Goal: Information Seeking & Learning: Find specific fact

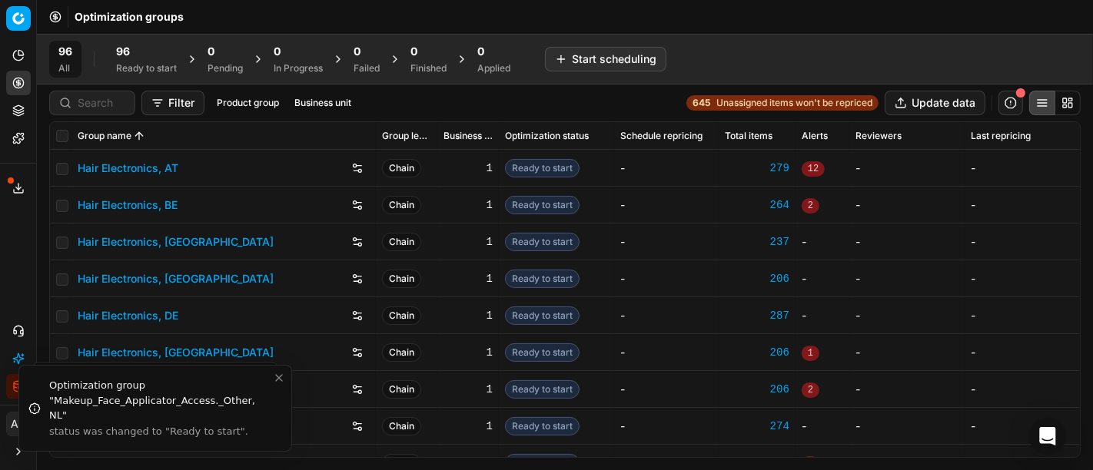
click at [135, 55] on div "96" at bounding box center [146, 51] width 61 height 15
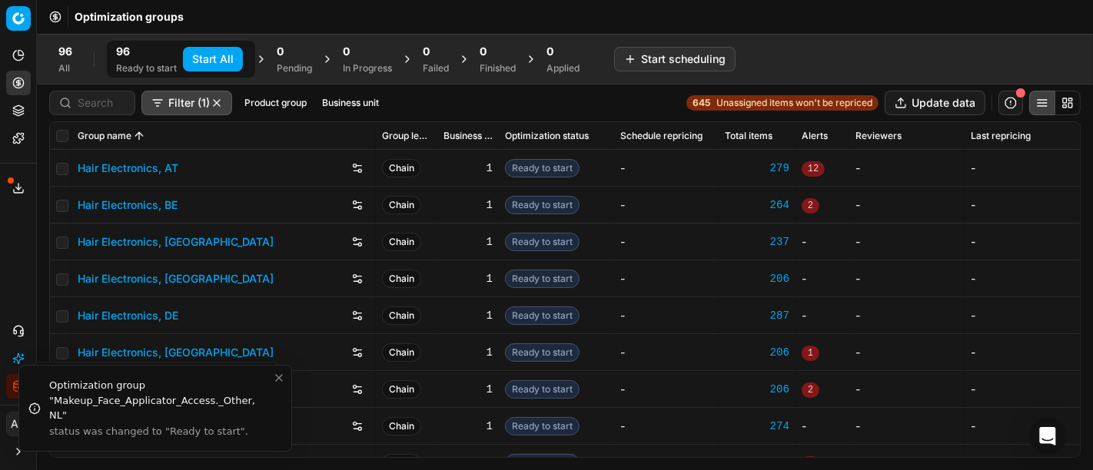
click at [370, 101] on button "Business unit" at bounding box center [350, 103] width 69 height 18
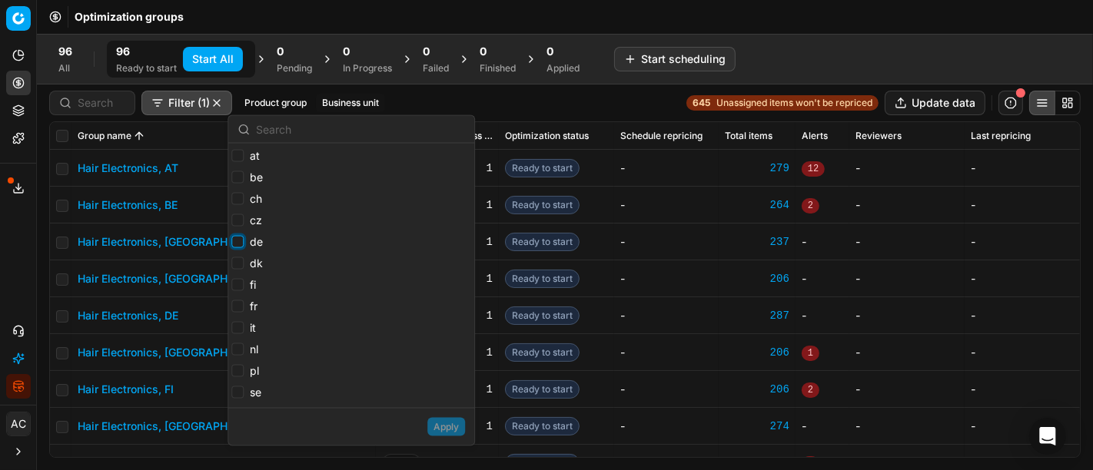
click at [239, 238] on input "de" at bounding box center [237, 242] width 12 height 12
checkbox input "true"
click at [446, 428] on button "Apply" at bounding box center [446, 427] width 38 height 18
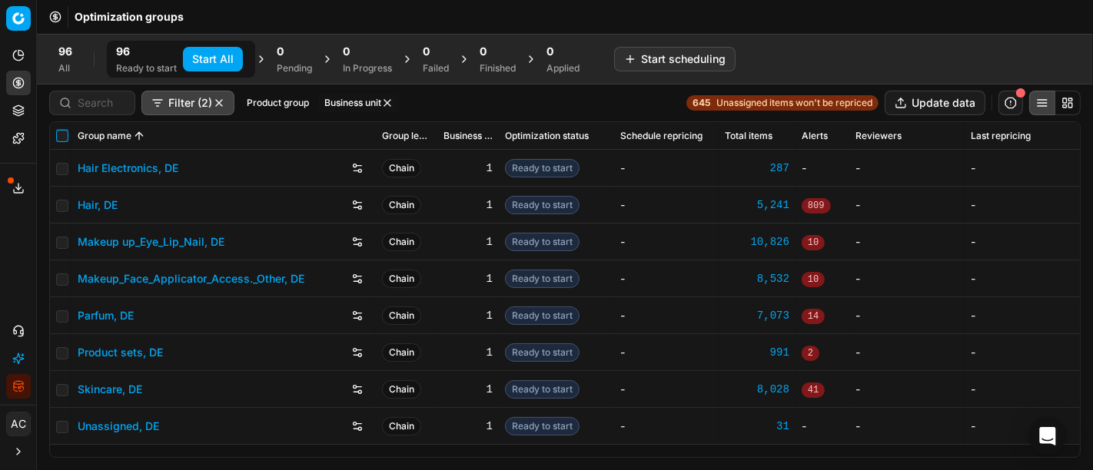
click at [60, 141] on input "checkbox" at bounding box center [62, 136] width 12 height 12
checkbox input "true"
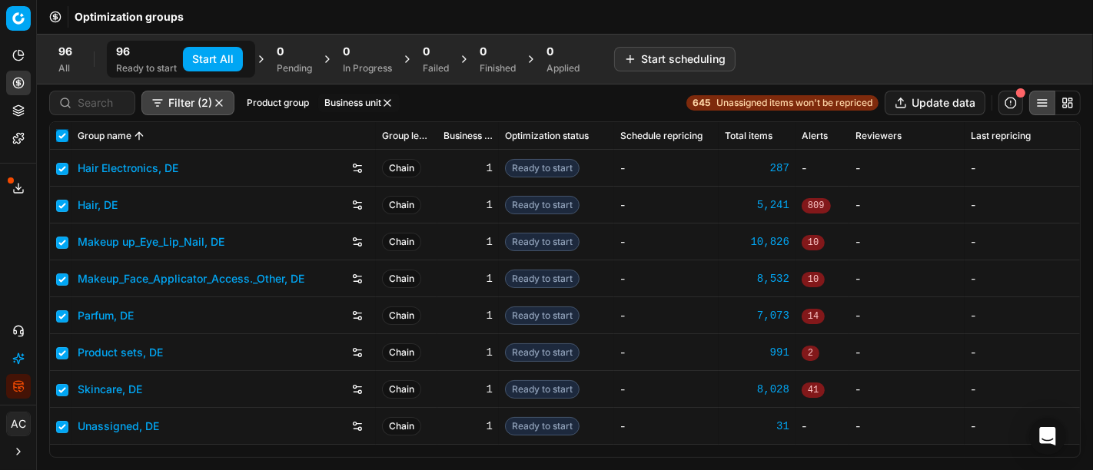
checkbox input "true"
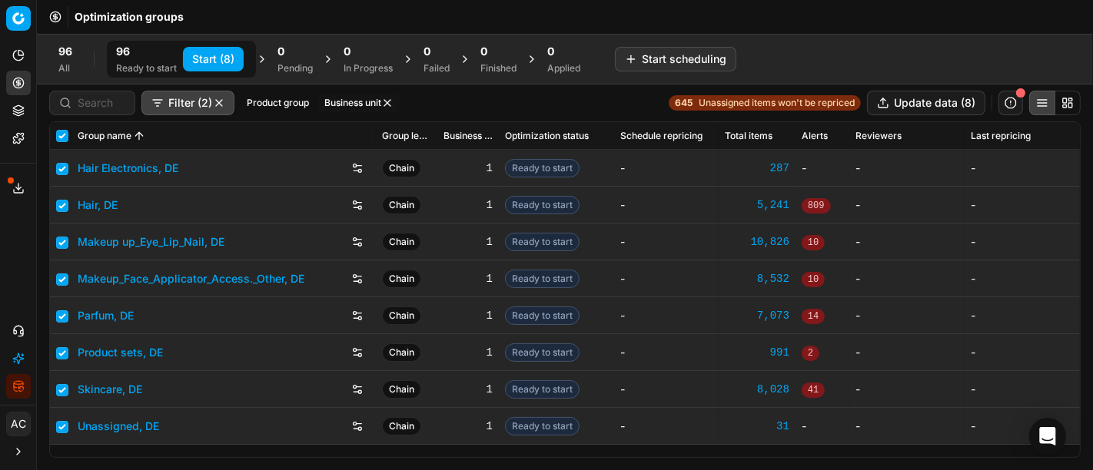
click at [218, 68] on button "Start (8)" at bounding box center [213, 59] width 61 height 25
checkbox input "false"
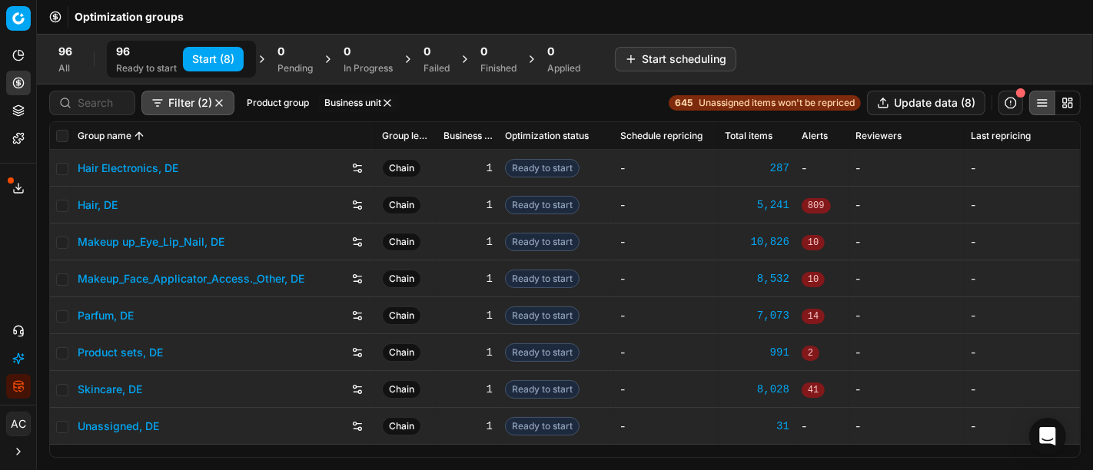
checkbox input "false"
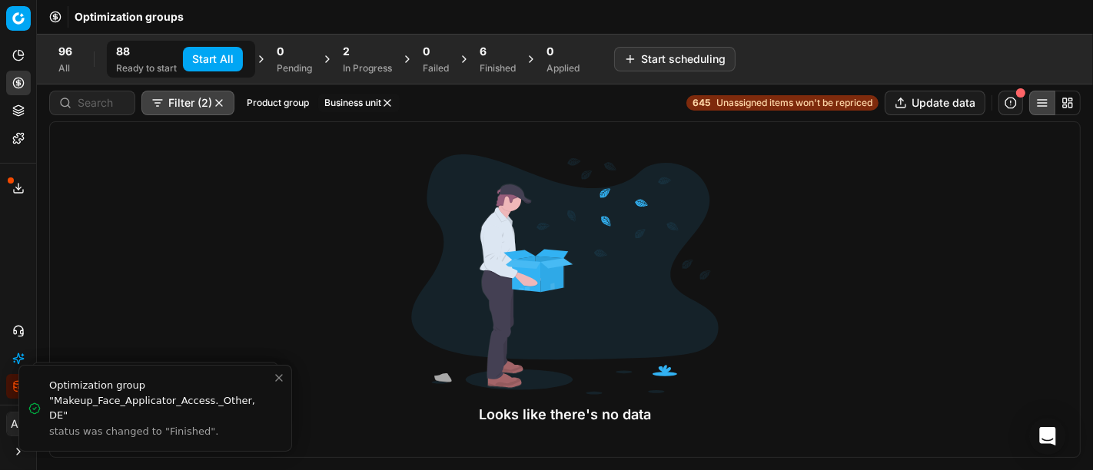
click at [495, 66] on div "Finished" at bounding box center [497, 68] width 36 height 12
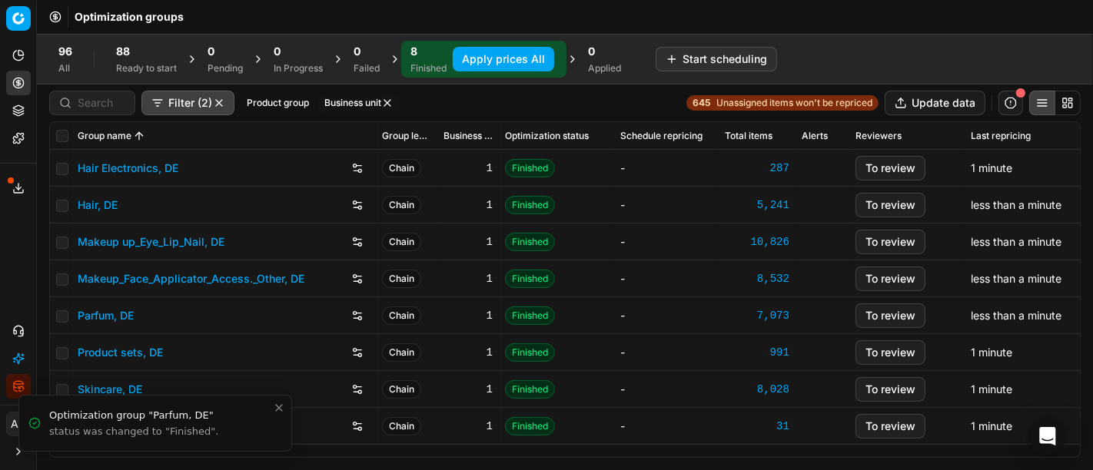
click at [529, 57] on button "Apply prices All" at bounding box center [503, 59] width 101 height 25
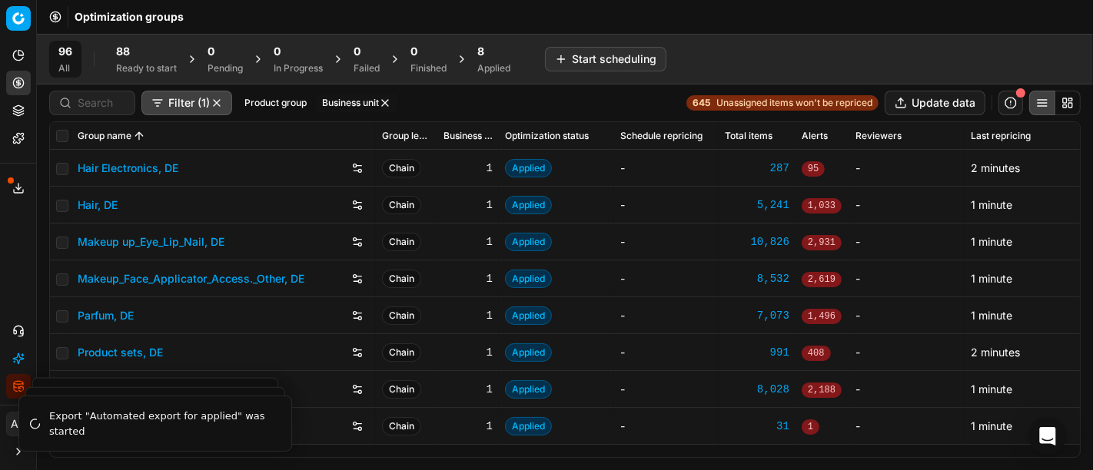
click at [500, 58] on div "8" at bounding box center [493, 51] width 33 height 15
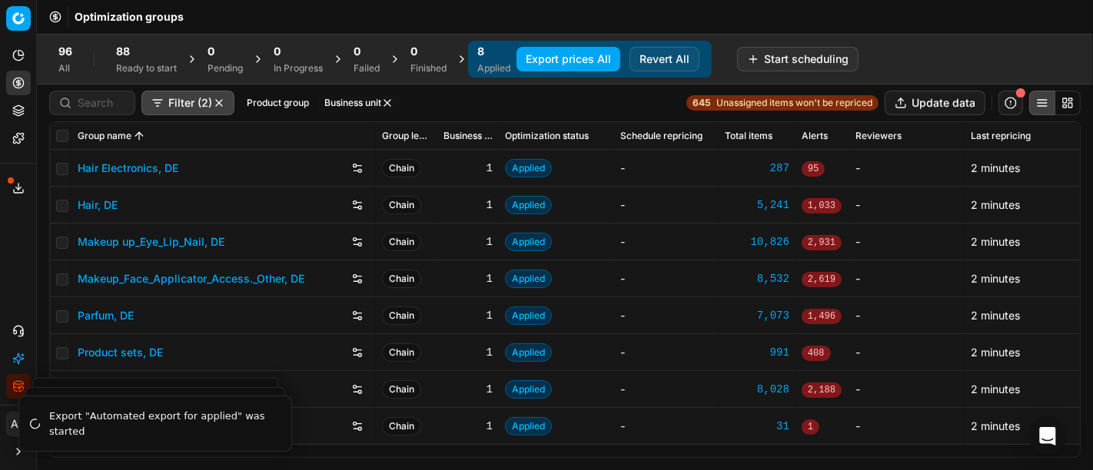
click at [571, 56] on button "Export prices All" at bounding box center [568, 59] width 104 height 25
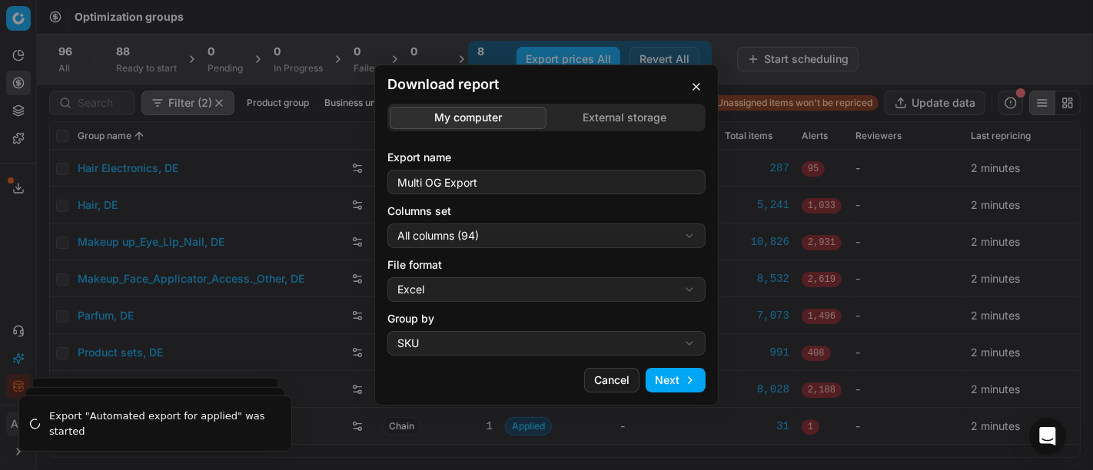
click at [483, 229] on div "Download report My computer External storage Export name Multi OG Export Column…" at bounding box center [546, 235] width 1093 height 470
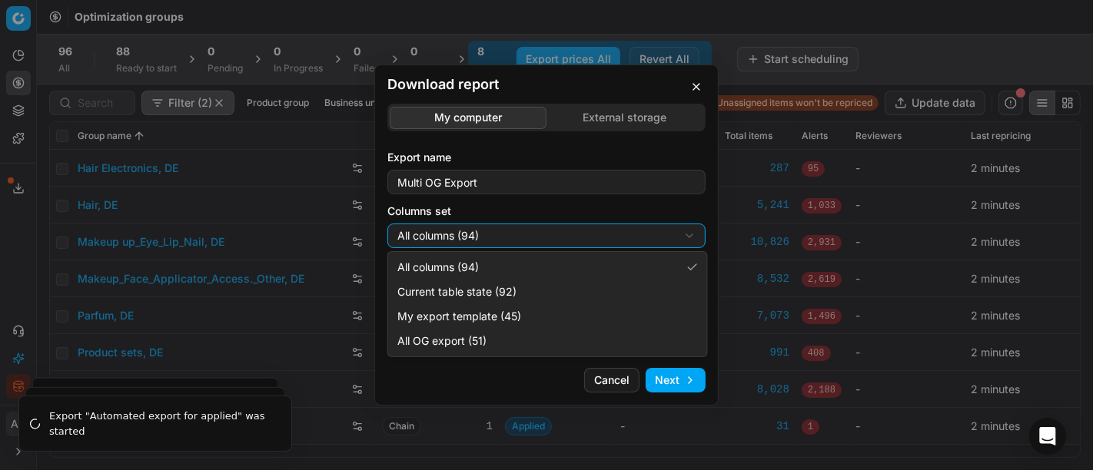
select select "custom"
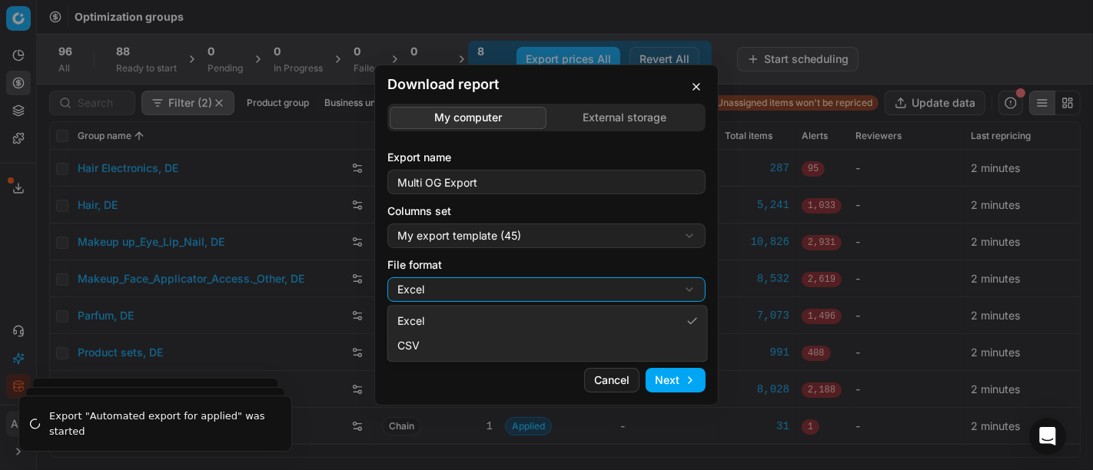
click at [503, 287] on div "Download report My computer External storage Export name Multi OG Export Column…" at bounding box center [546, 235] width 1093 height 470
select select "csv"
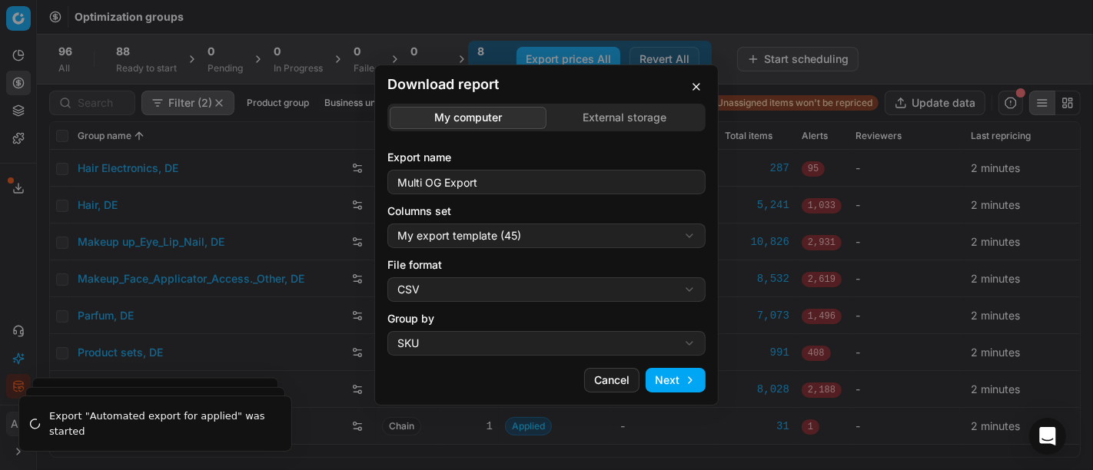
click at [678, 387] on button "Next" at bounding box center [675, 380] width 60 height 25
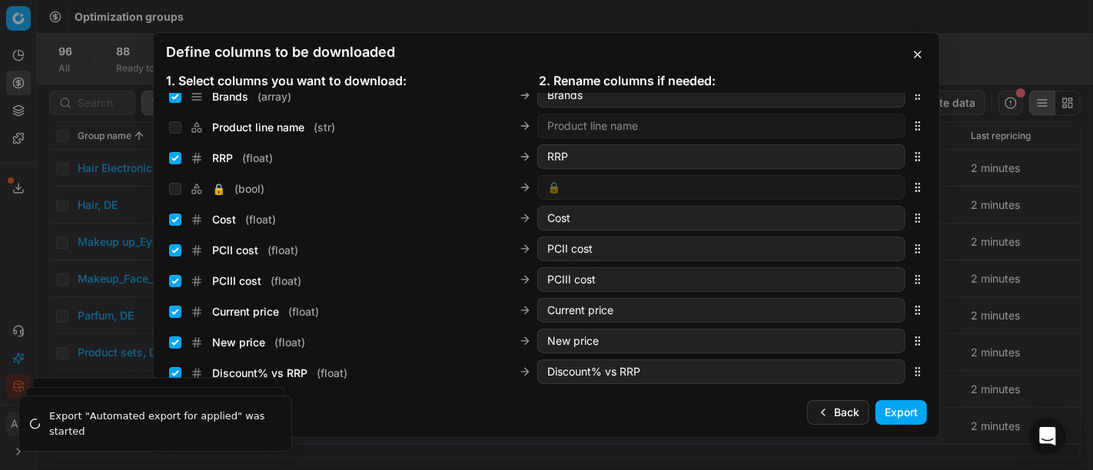
scroll to position [196, 0]
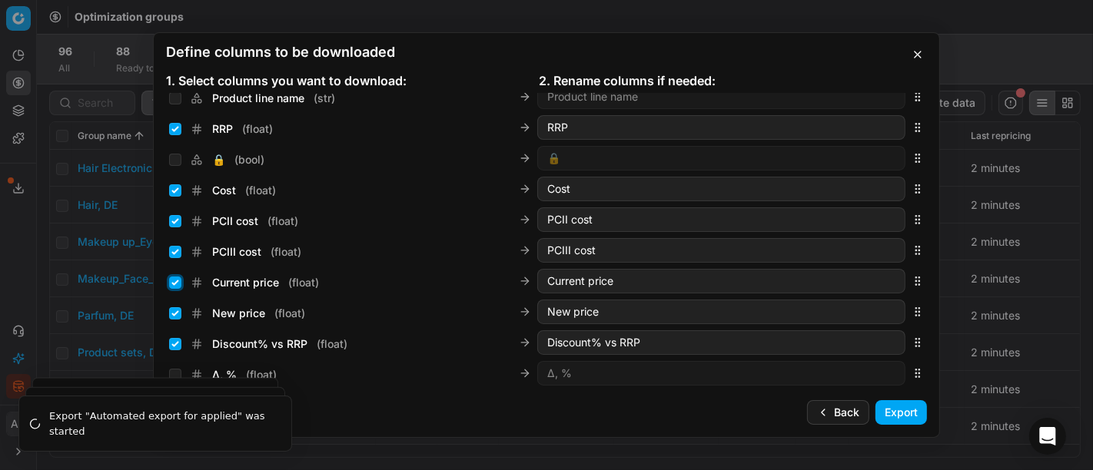
click at [176, 279] on input "Current price ( float )" at bounding box center [175, 283] width 12 height 12
checkbox input "false"
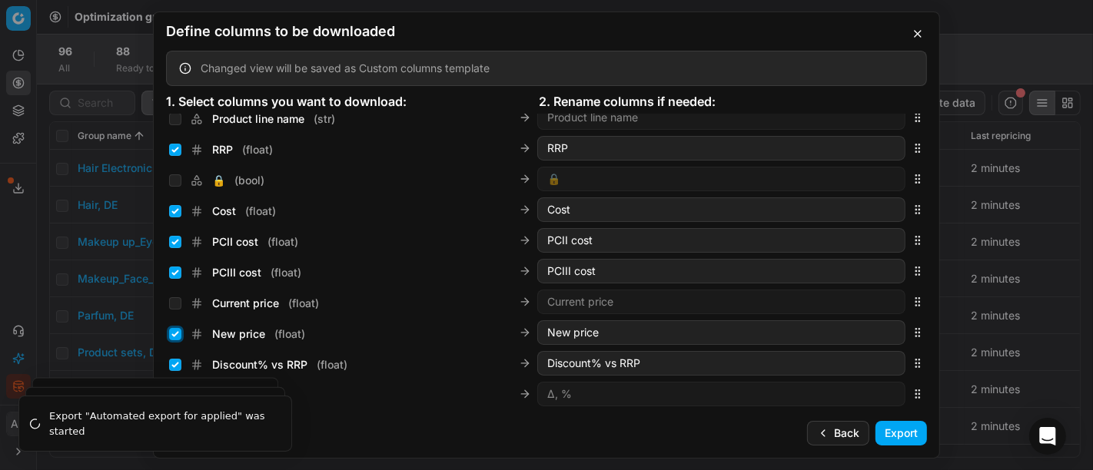
click at [176, 337] on input "New price ( float )" at bounding box center [175, 334] width 12 height 12
checkbox input "false"
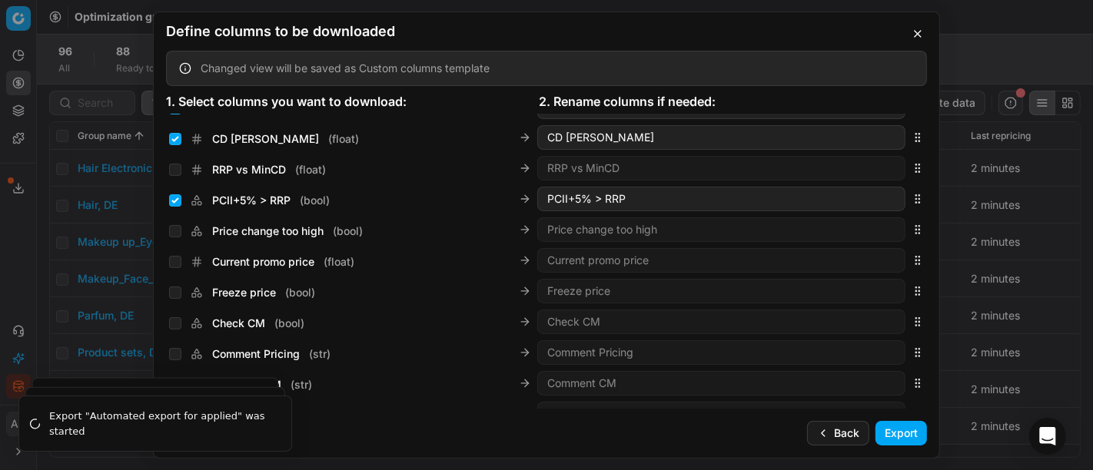
click at [175, 251] on div "Current promo price ( float )" at bounding box center [353, 259] width 368 height 22
click at [177, 261] on input "Current promo price ( float )" at bounding box center [175, 262] width 12 height 12
checkbox input "true"
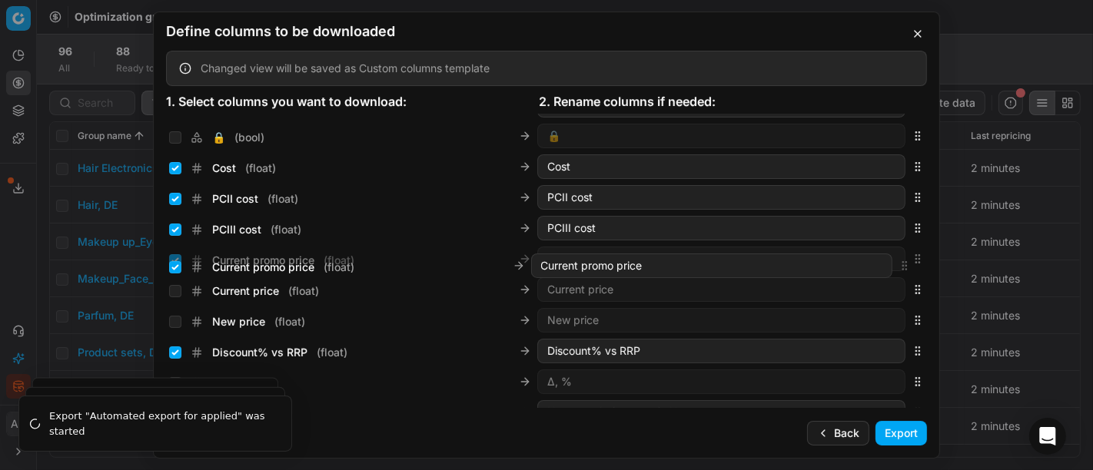
scroll to position [246, 0]
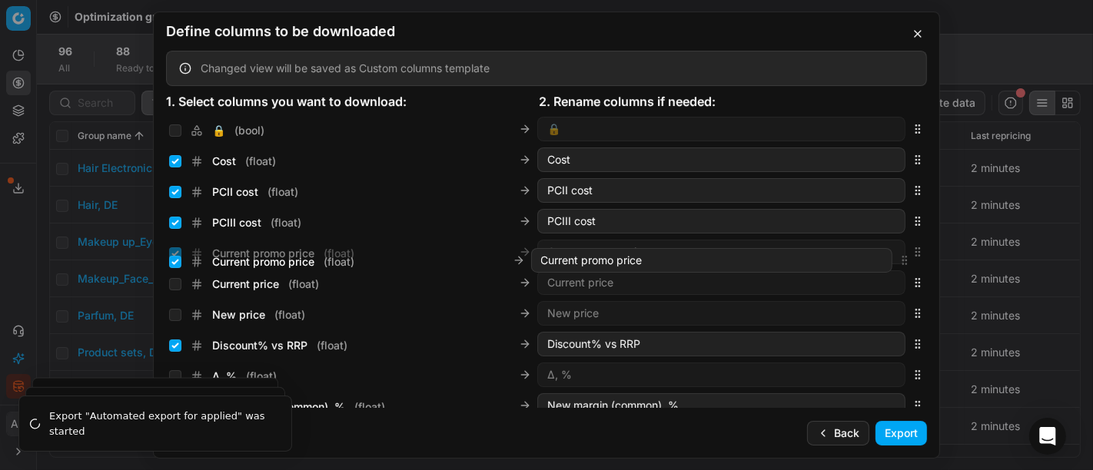
drag, startPoint x: 905, startPoint y: 260, endPoint x: 949, endPoint y: 260, distance: 43.8
click at [949, 260] on div "Define columns to be downloaded Changed view will be saved as Custom columns te…" at bounding box center [546, 235] width 1093 height 470
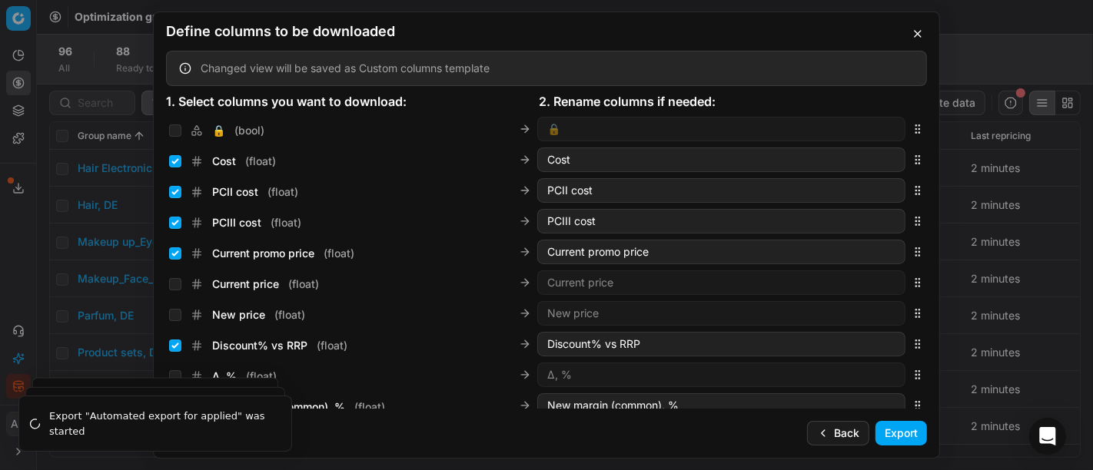
scroll to position [2603, 0]
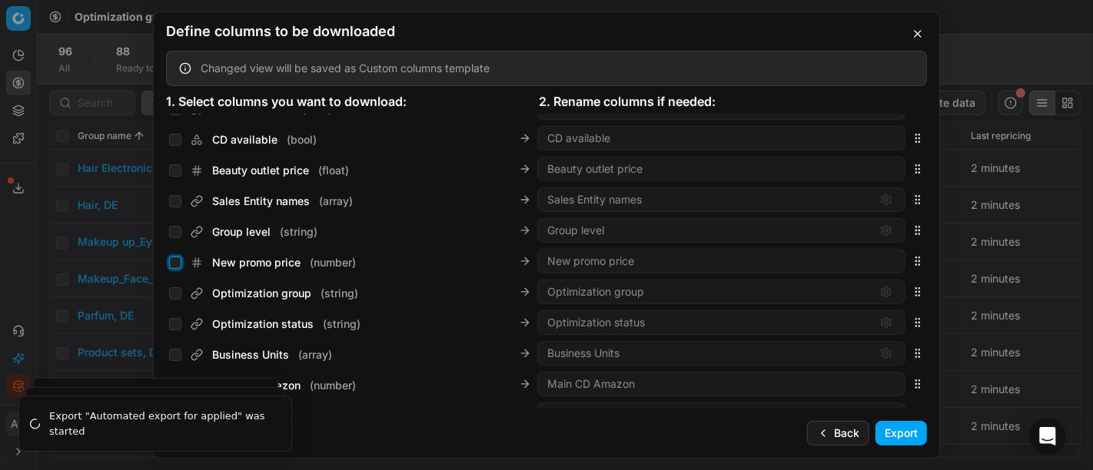
click at [175, 257] on input "New promo price ( number )" at bounding box center [175, 263] width 12 height 12
checkbox input "true"
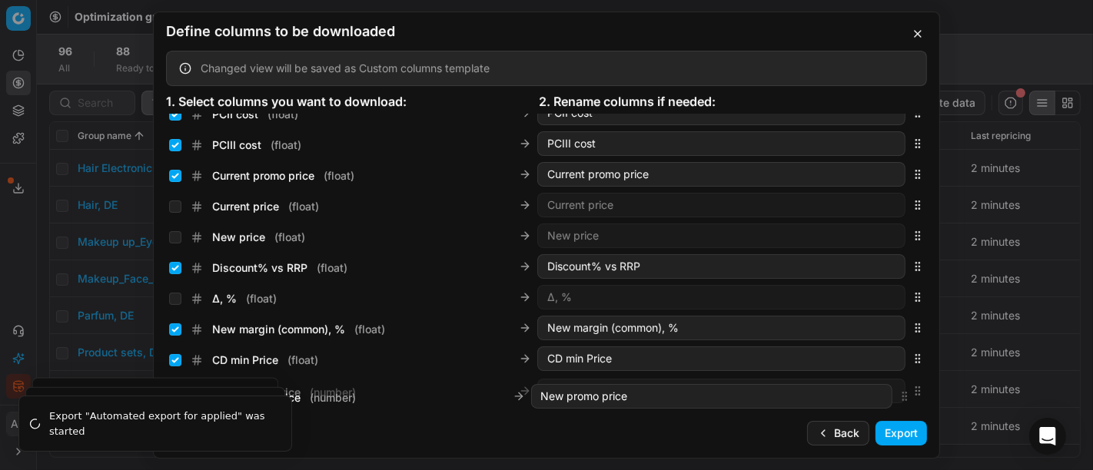
scroll to position [417, 0]
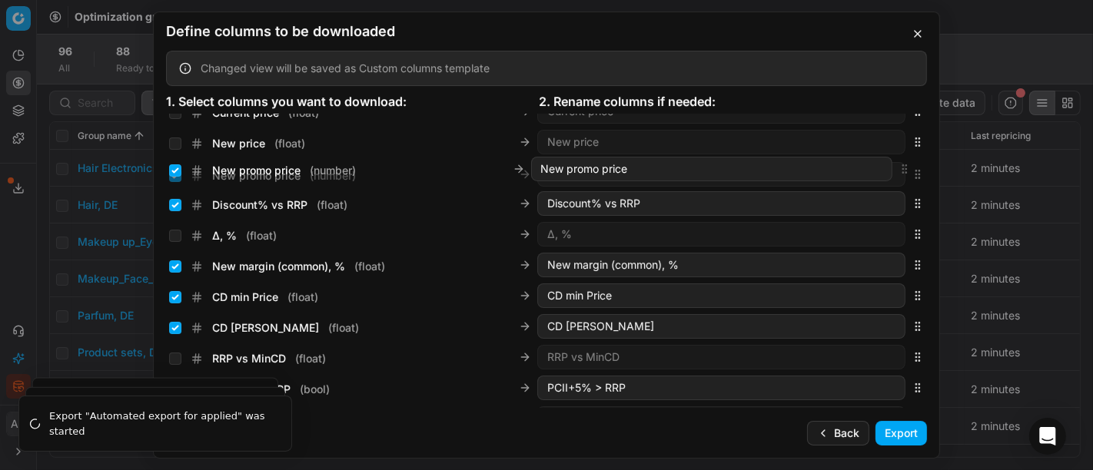
drag, startPoint x: 904, startPoint y: 262, endPoint x: 931, endPoint y: 172, distance: 93.6
click at [931, 172] on div "Sales Entity IDs ( array ) Sales Entity IDs Product line ID ( str ) Product lin…" at bounding box center [546, 261] width 785 height 295
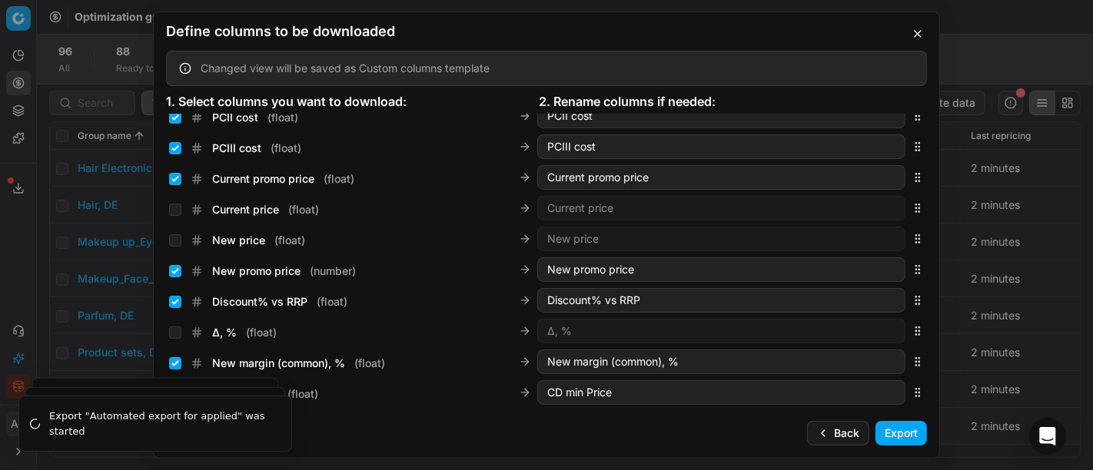
scroll to position [321, 0]
click at [913, 431] on button "Export" at bounding box center [900, 433] width 51 height 25
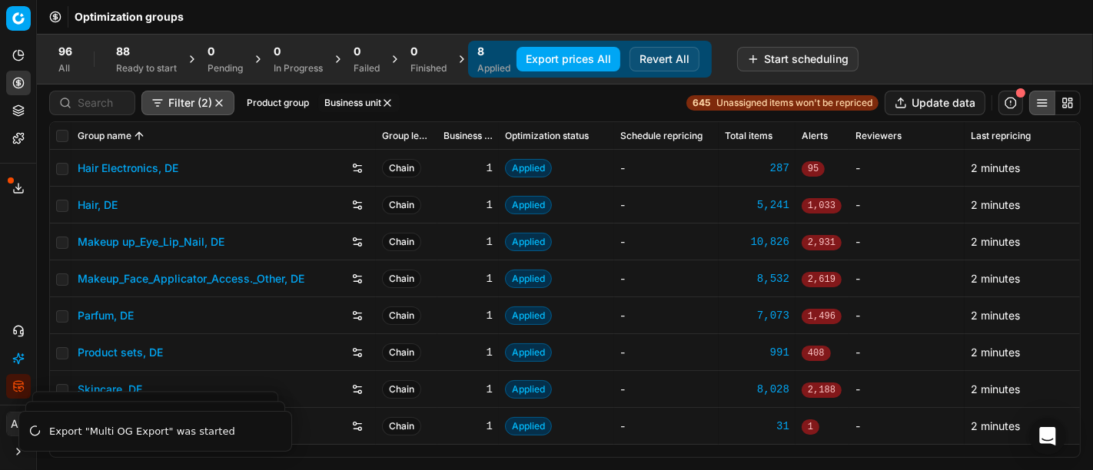
click at [8, 191] on button "Export service" at bounding box center [18, 188] width 25 height 25
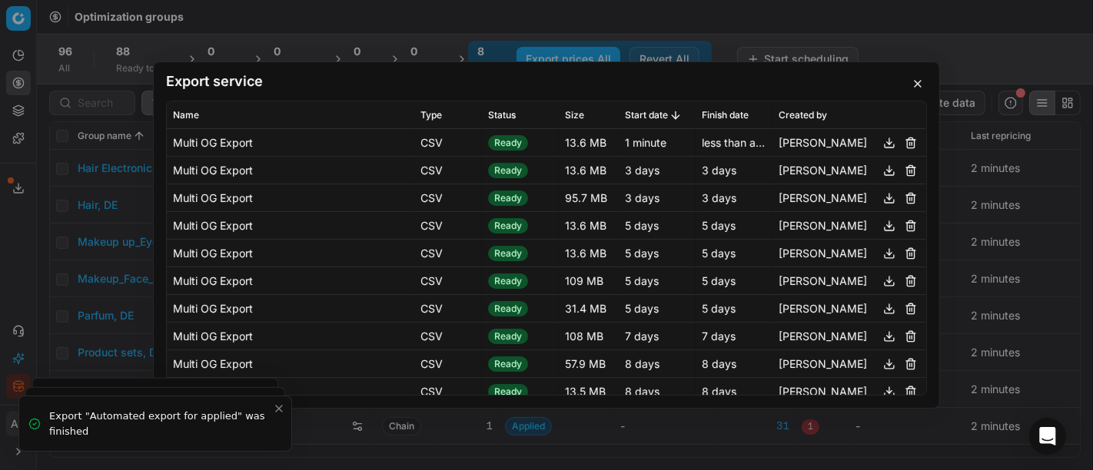
click at [880, 148] on button "button" at bounding box center [889, 143] width 18 height 18
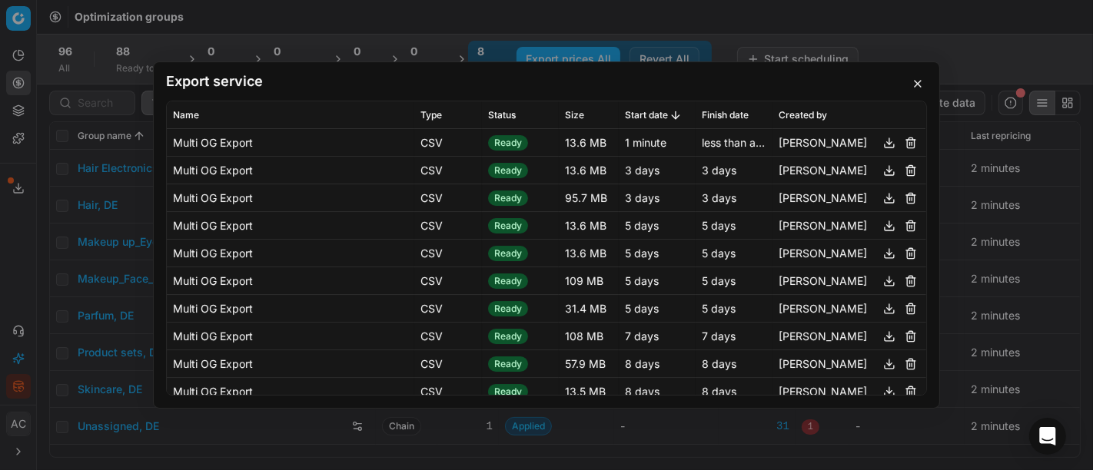
drag, startPoint x: 65, startPoint y: 221, endPoint x: 37, endPoint y: 137, distance: 89.2
click at [37, 137] on div "Export service Name Type Status Size Start date Finish date Created by Multi OG…" at bounding box center [546, 235] width 1093 height 470
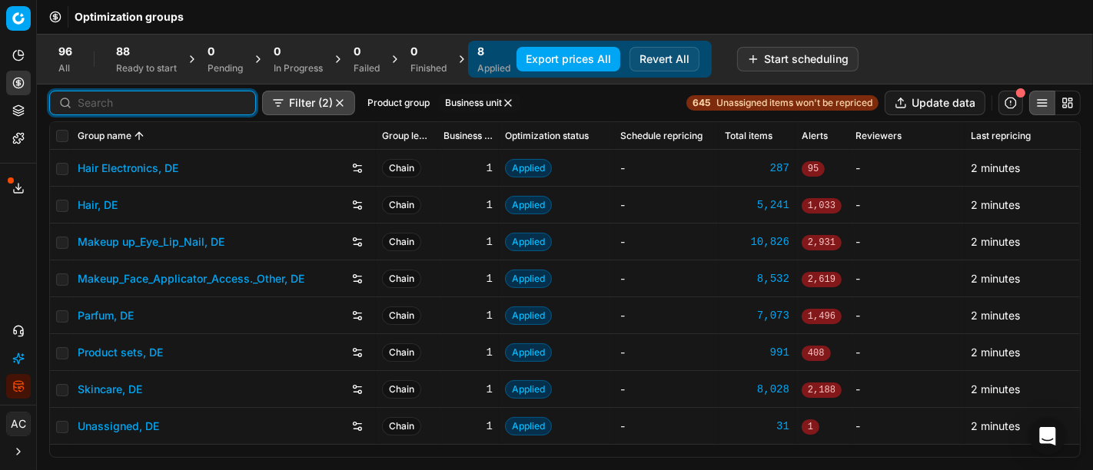
click at [79, 103] on input at bounding box center [162, 102] width 168 height 15
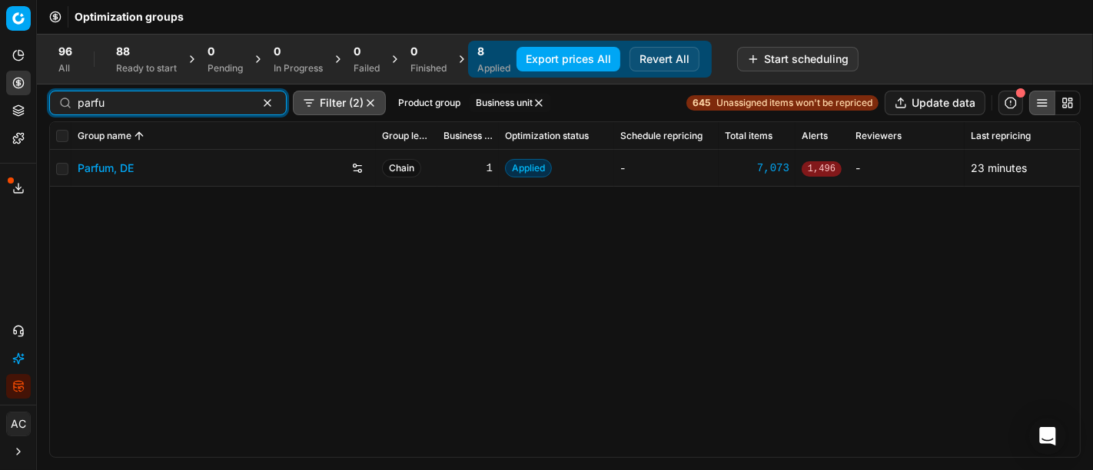
type input "parfu"
click at [95, 171] on link "Parfum, DE" at bounding box center [106, 168] width 56 height 15
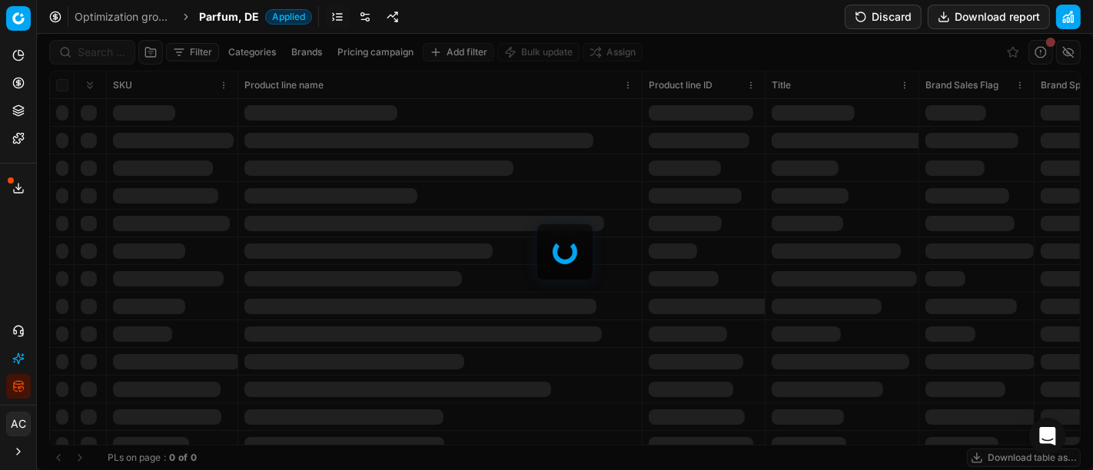
click at [109, 52] on div at bounding box center [565, 252] width 1056 height 436
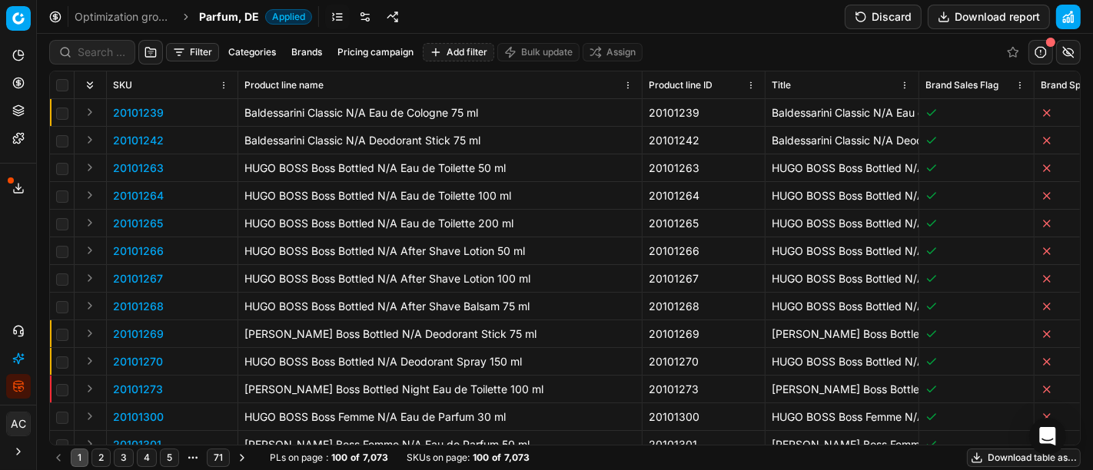
click at [123, 43] on div at bounding box center [92, 52] width 86 height 25
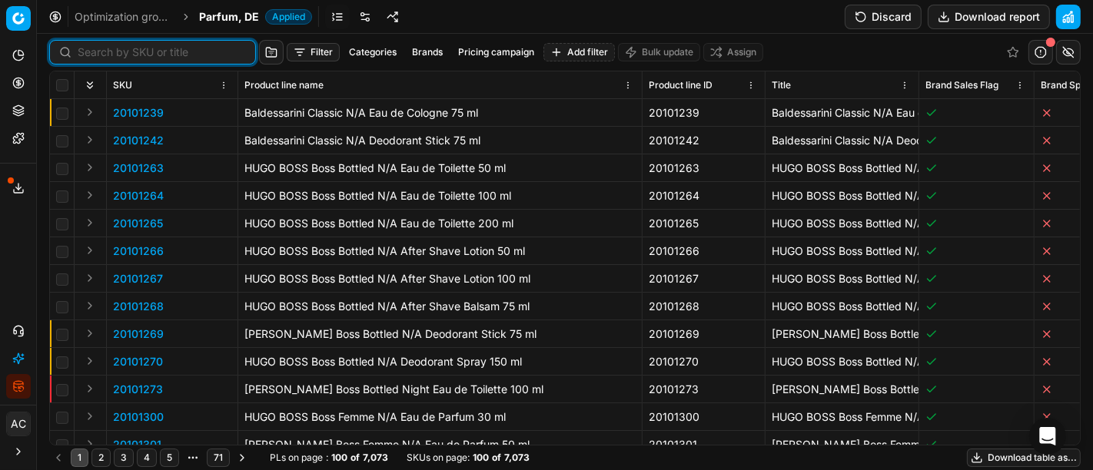
paste input "20103378"
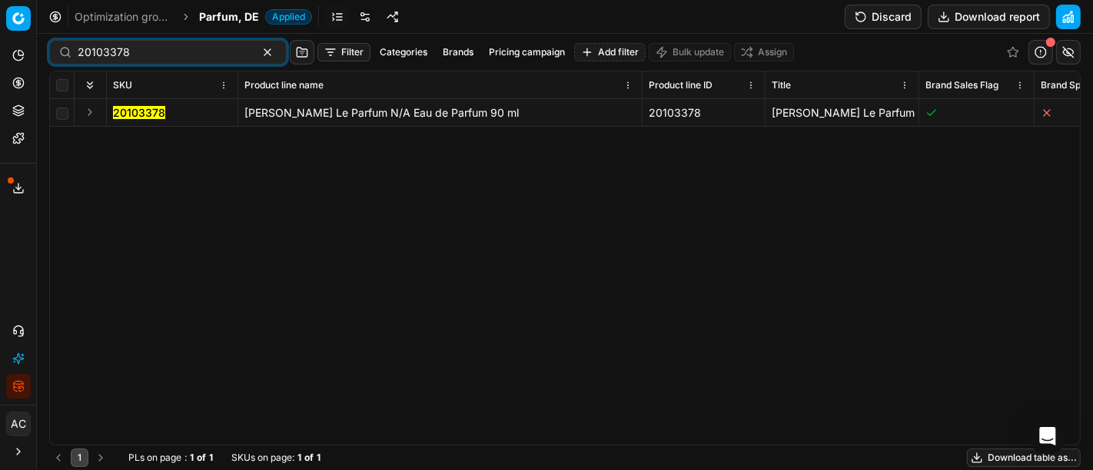
click at [89, 115] on button "Expand" at bounding box center [90, 112] width 18 height 18
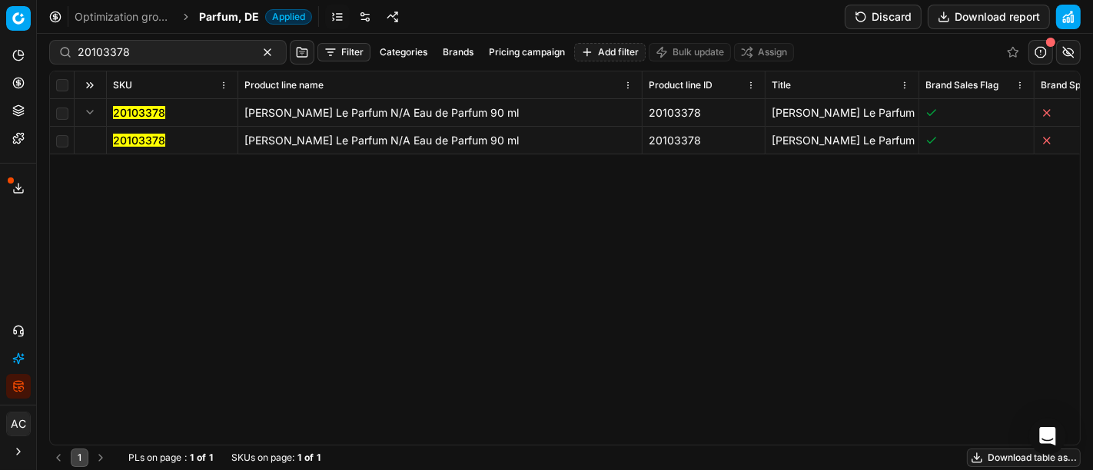
click at [143, 139] on mark "20103378" at bounding box center [139, 140] width 52 height 13
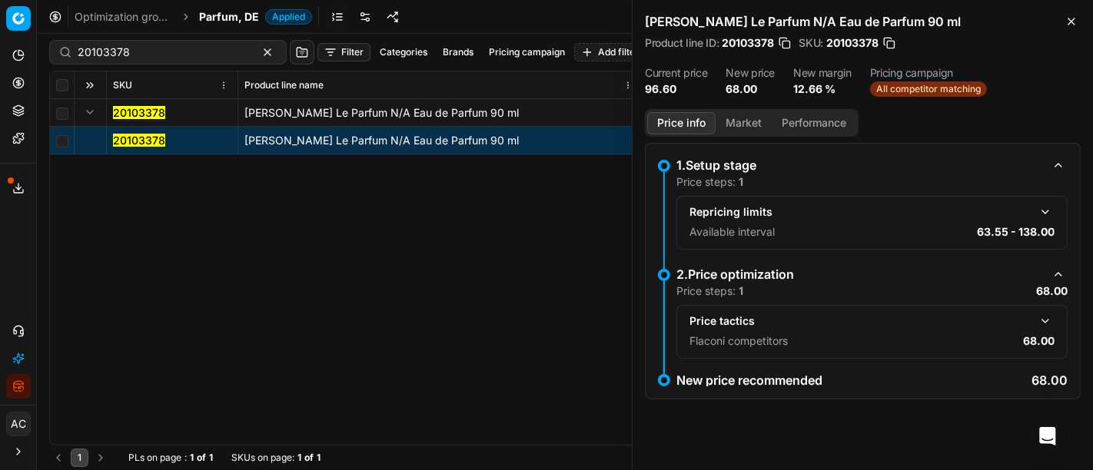
click at [1053, 320] on button "button" at bounding box center [1045, 321] width 18 height 18
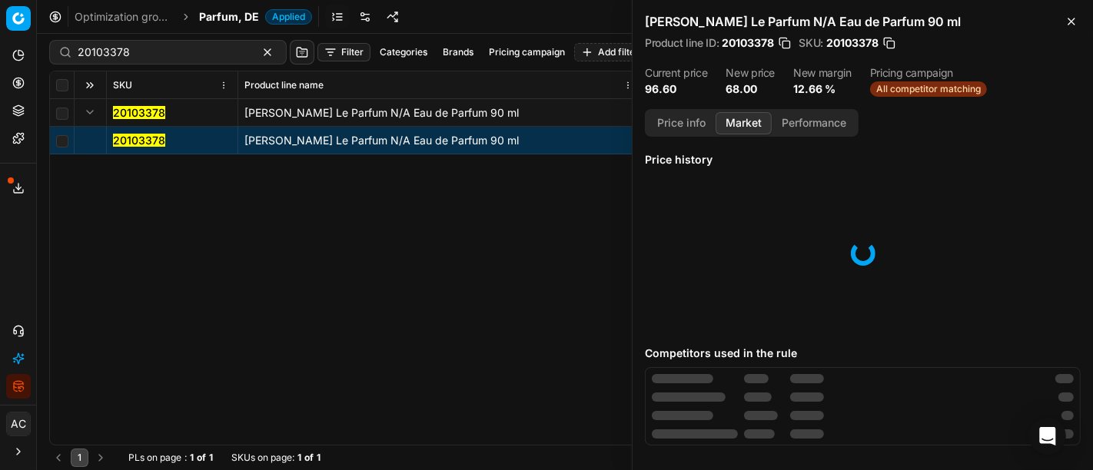
click at [750, 130] on button "Market" at bounding box center [743, 123] width 56 height 22
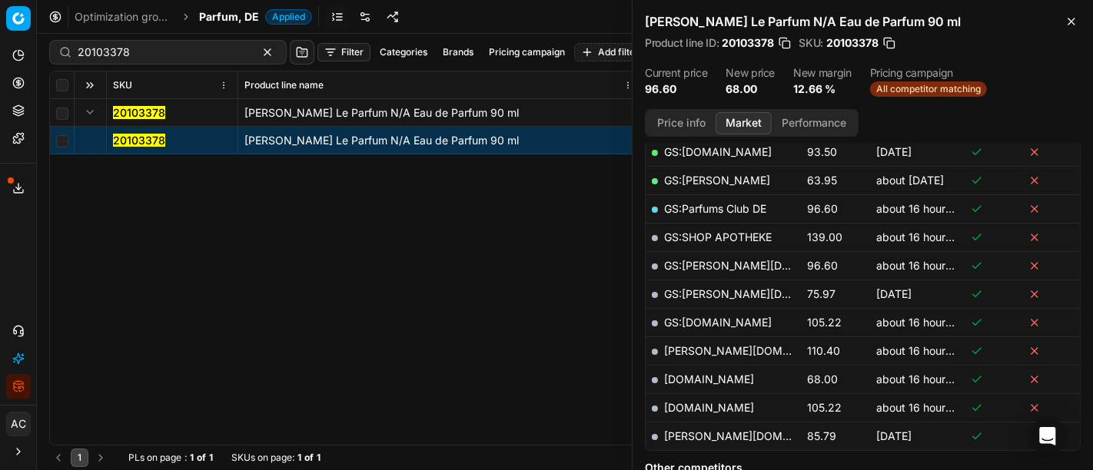
scroll to position [372, 0]
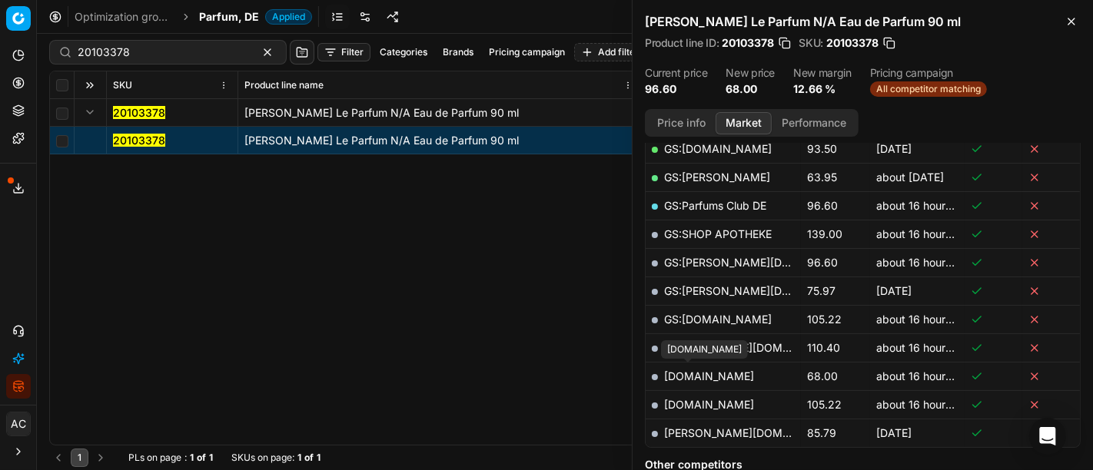
click at [695, 370] on link "[DOMAIN_NAME]" at bounding box center [709, 376] width 90 height 13
click at [473, 287] on div "20103378 [PERSON_NAME] Le Parfum N/A Eau de Parfum 90 ml 20103378 [PERSON_NAME]…" at bounding box center [565, 272] width 1030 height 346
click at [191, 55] on input "20103378" at bounding box center [162, 52] width 168 height 15
paste input "90014419-0022757"
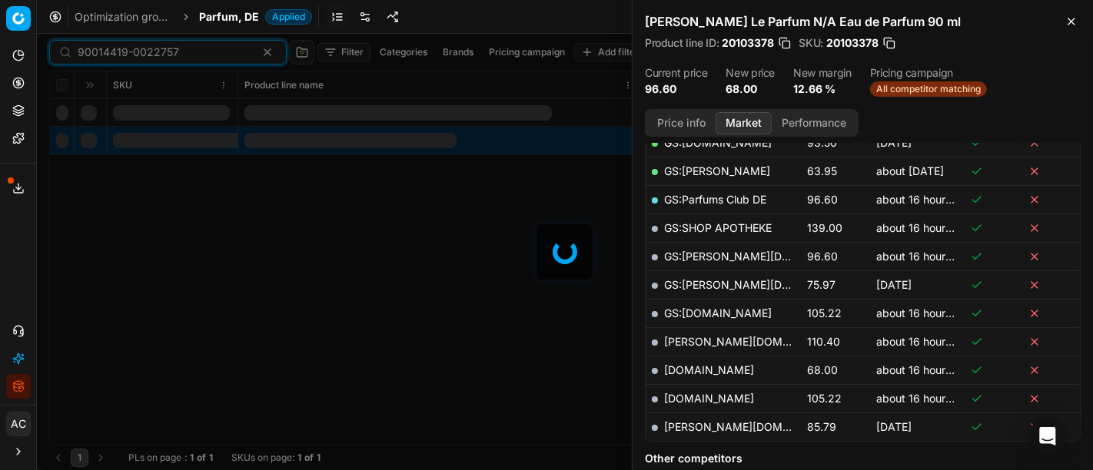
scroll to position [372, 0]
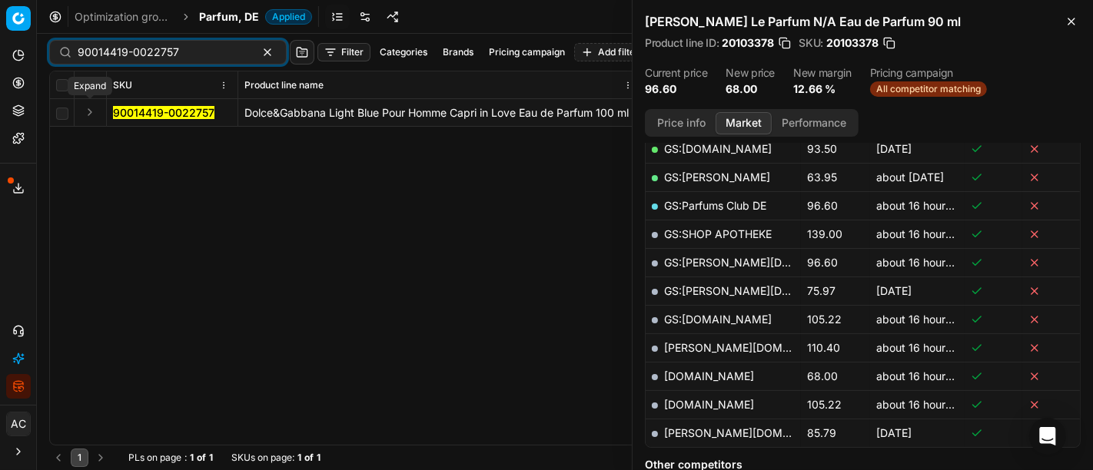
click at [90, 120] on button "Expand" at bounding box center [90, 112] width 18 height 18
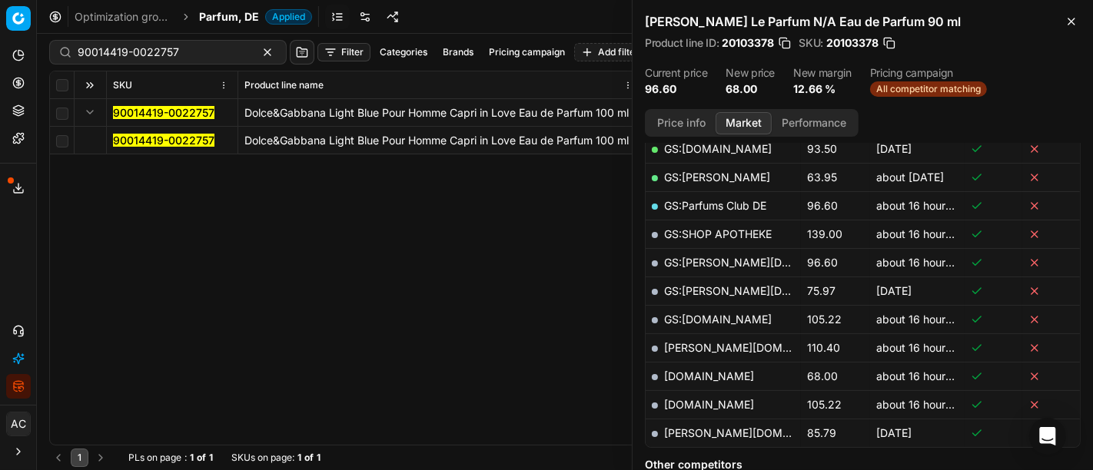
click at [121, 137] on mark "90014419-0022757" at bounding box center [163, 140] width 101 height 13
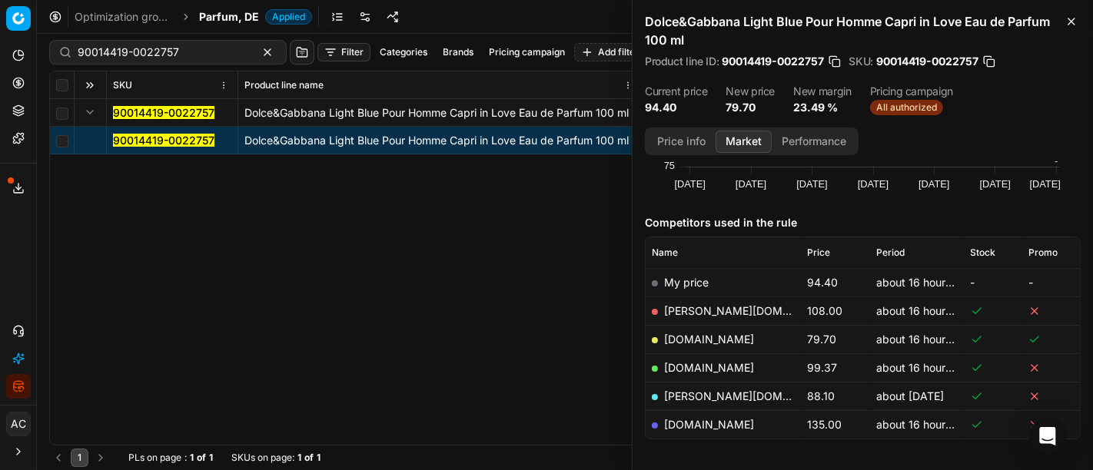
scroll to position [172, 0]
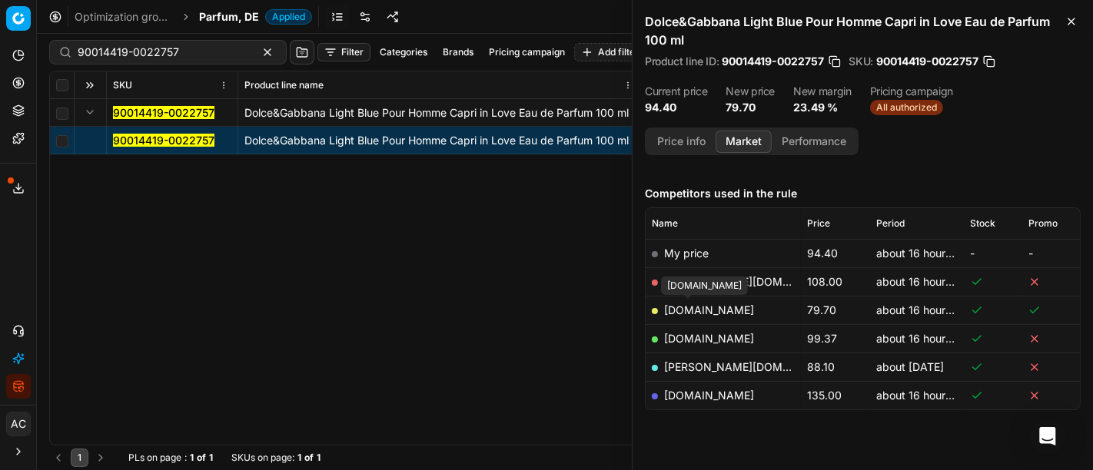
click at [693, 309] on link "[DOMAIN_NAME]" at bounding box center [709, 310] width 90 height 13
click at [164, 43] on div "90014419-0022757" at bounding box center [167, 52] width 237 height 25
paste input "80006718-75"
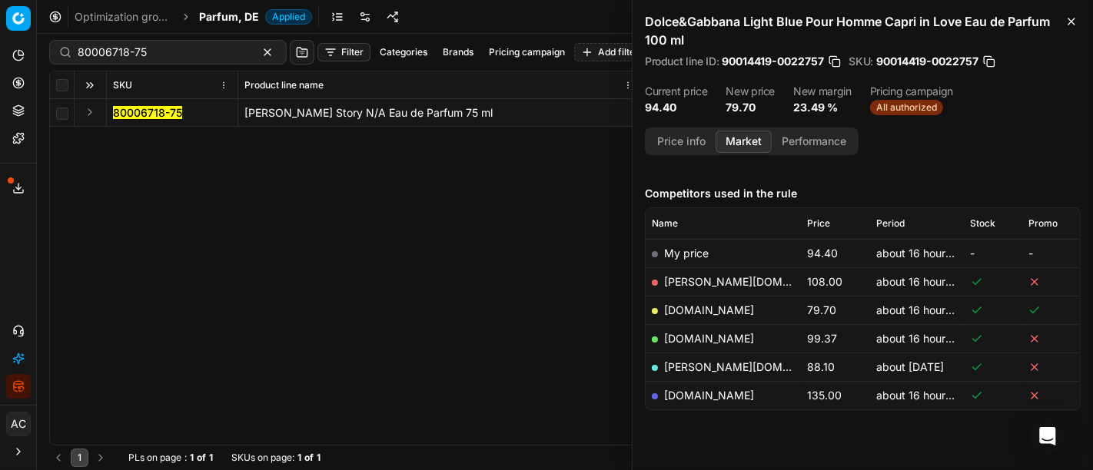
click at [87, 114] on button "Expand" at bounding box center [90, 112] width 18 height 18
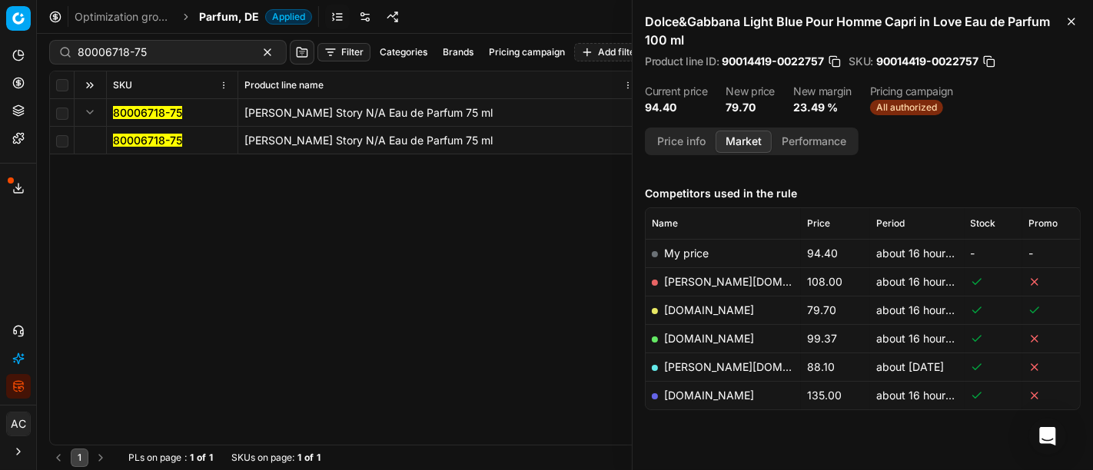
click at [132, 137] on mark "80006718-75" at bounding box center [147, 140] width 69 height 13
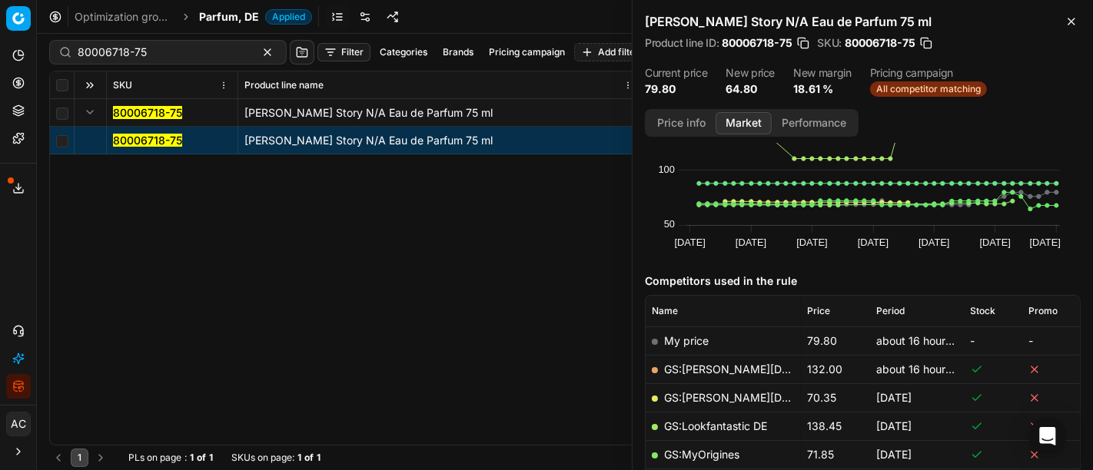
scroll to position [172, 0]
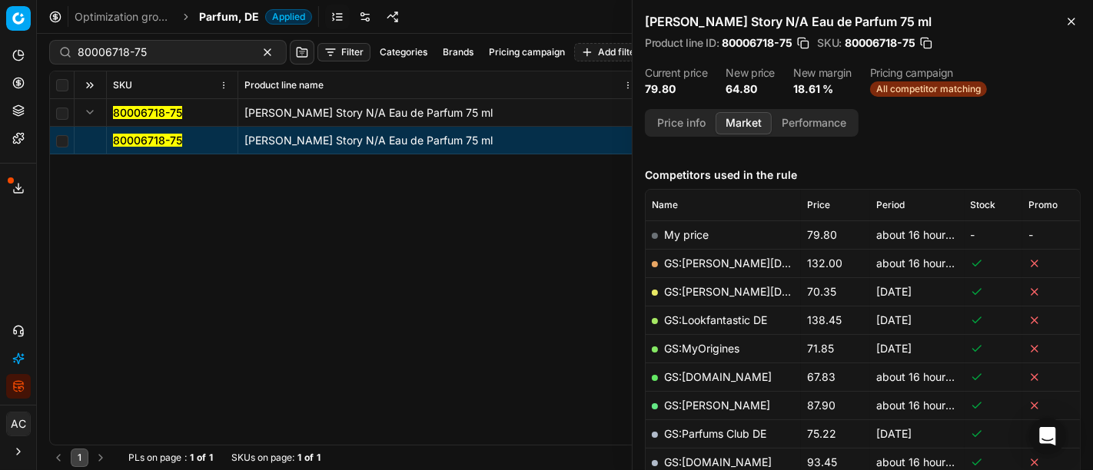
click at [151, 141] on mark "80006718-75" at bounding box center [147, 140] width 69 height 13
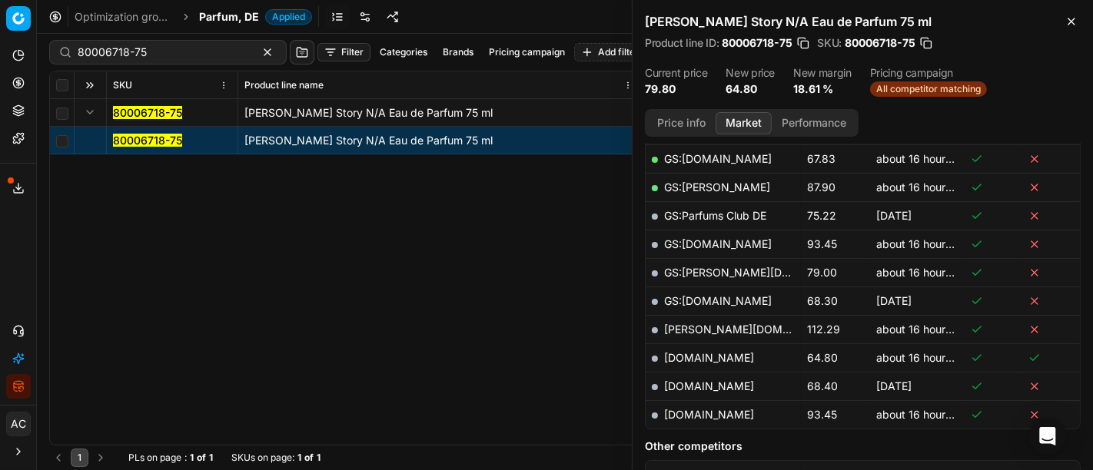
scroll to position [390, 0]
click at [682, 354] on link "[DOMAIN_NAME]" at bounding box center [709, 357] width 90 height 13
click at [169, 50] on input "80006718-75" at bounding box center [162, 52] width 168 height 15
paste input "70873-50"
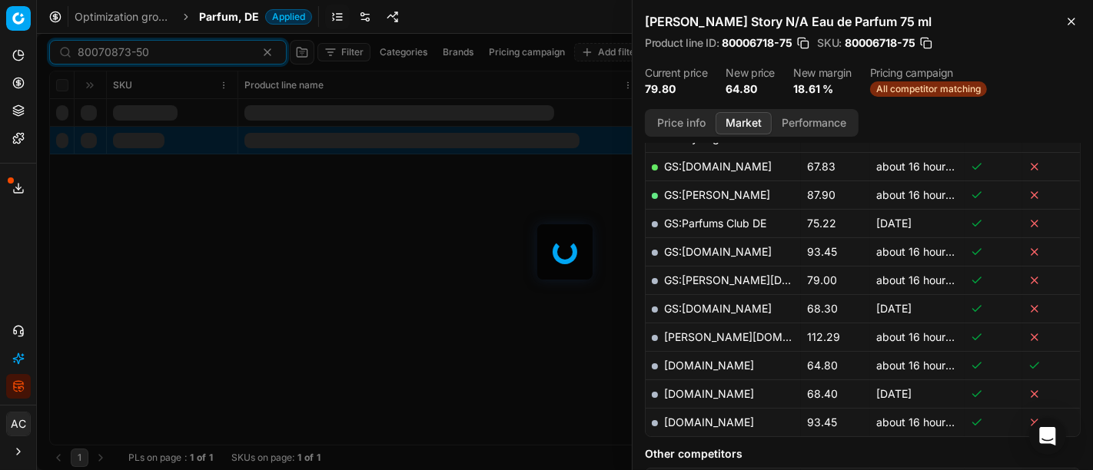
scroll to position [390, 0]
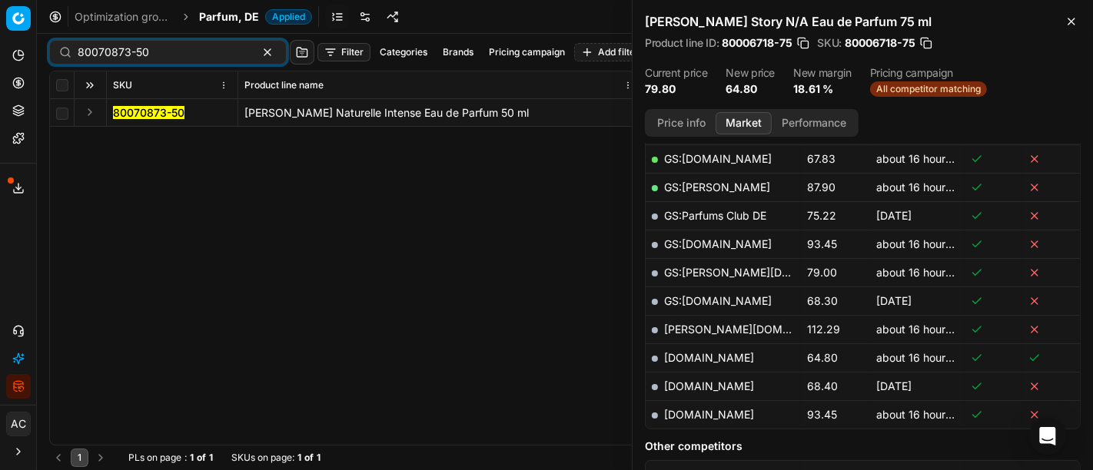
click at [83, 111] on button "Expand" at bounding box center [90, 112] width 18 height 18
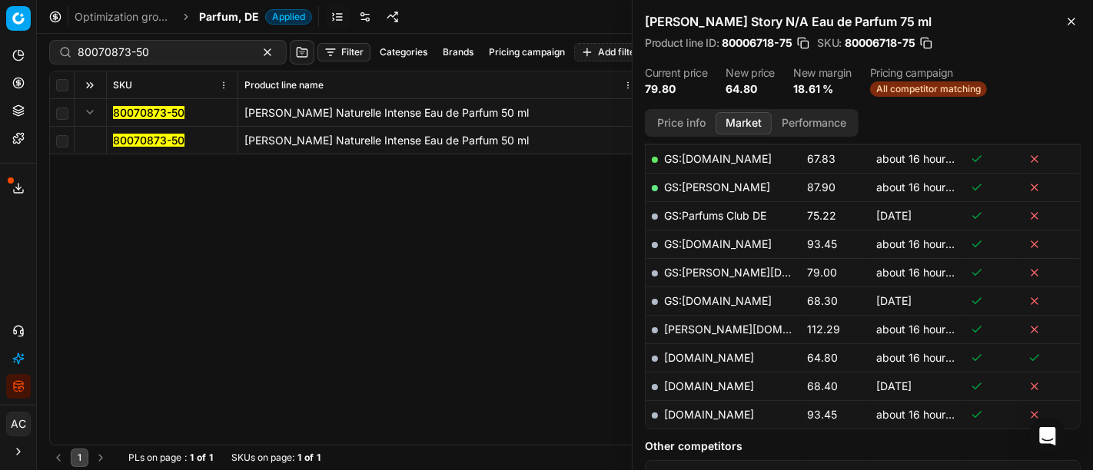
click at [130, 141] on mark "80070873-50" at bounding box center [148, 140] width 71 height 13
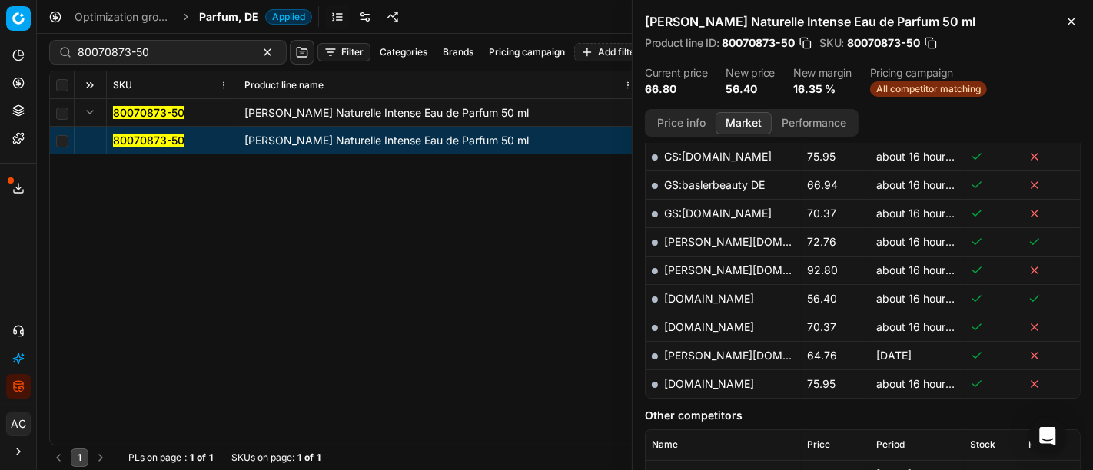
scroll to position [505, 0]
click at [688, 296] on link "[DOMAIN_NAME]" at bounding box center [709, 300] width 90 height 13
click at [219, 49] on div "80070873-50" at bounding box center [167, 52] width 237 height 25
paste input "90001457-0002106"
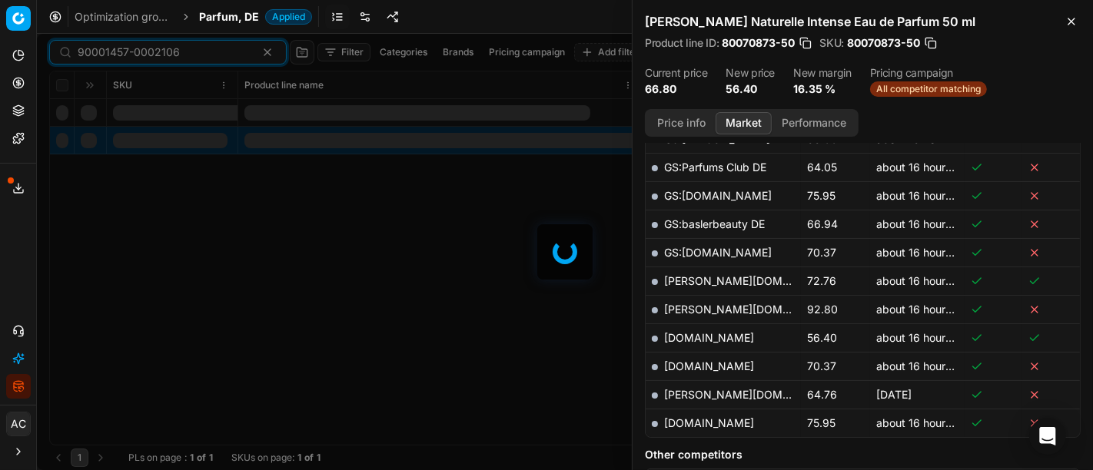
scroll to position [505, 0]
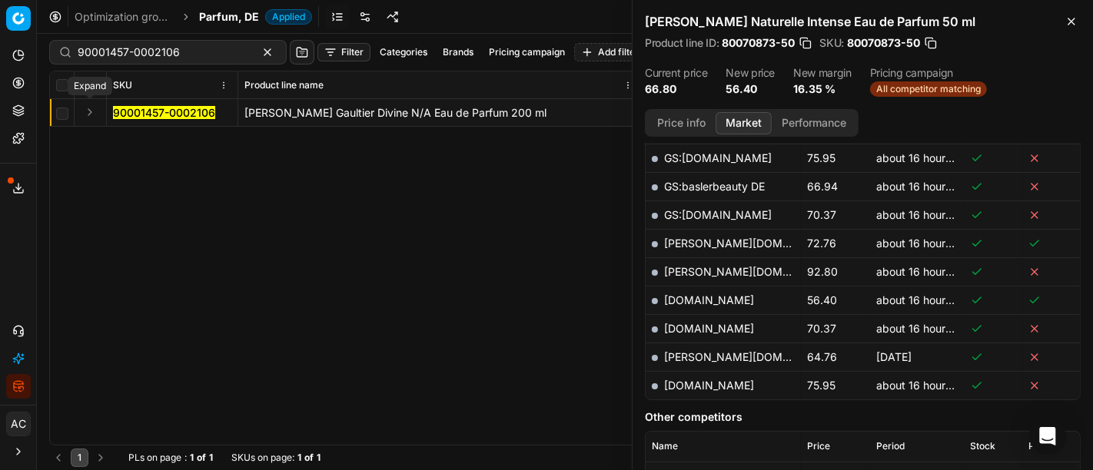
click at [90, 109] on button "Expand" at bounding box center [90, 112] width 18 height 18
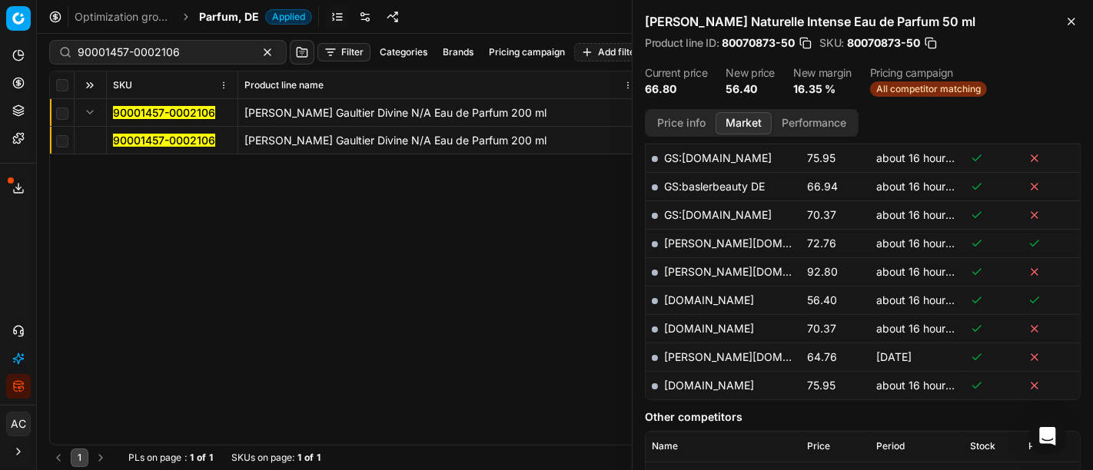
click at [146, 139] on mark "90001457-0002106" at bounding box center [164, 140] width 102 height 13
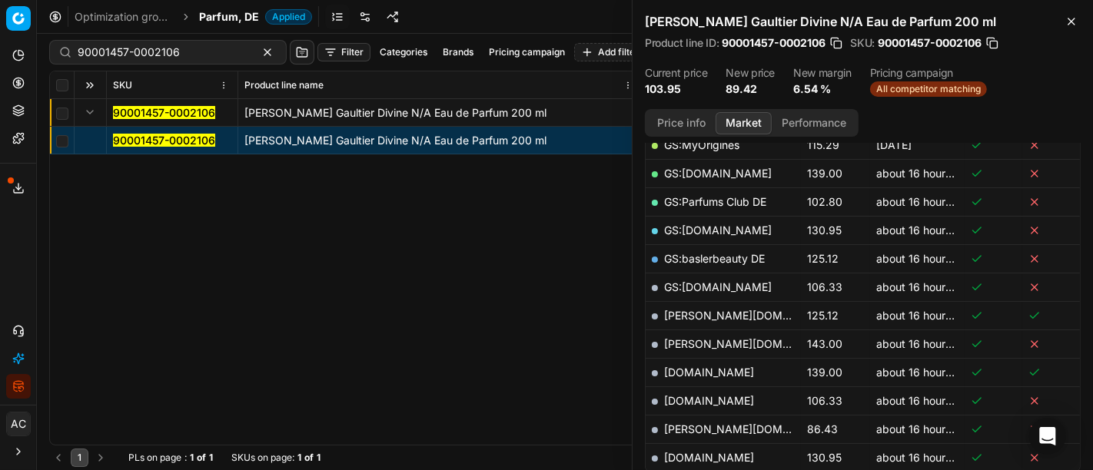
scroll to position [373, 0]
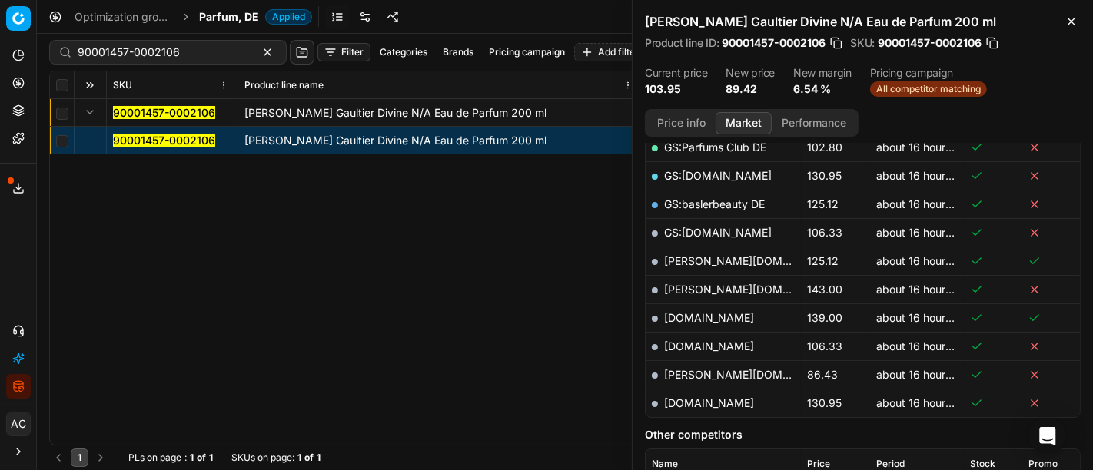
click at [686, 378] on td "[PERSON_NAME][DOMAIN_NAME]" at bounding box center [722, 374] width 155 height 28
click at [683, 375] on link "[PERSON_NAME][DOMAIN_NAME]" at bounding box center [753, 374] width 178 height 13
click at [204, 58] on input "90001457-0002106" at bounding box center [162, 52] width 168 height 15
paste input "80002503-100"
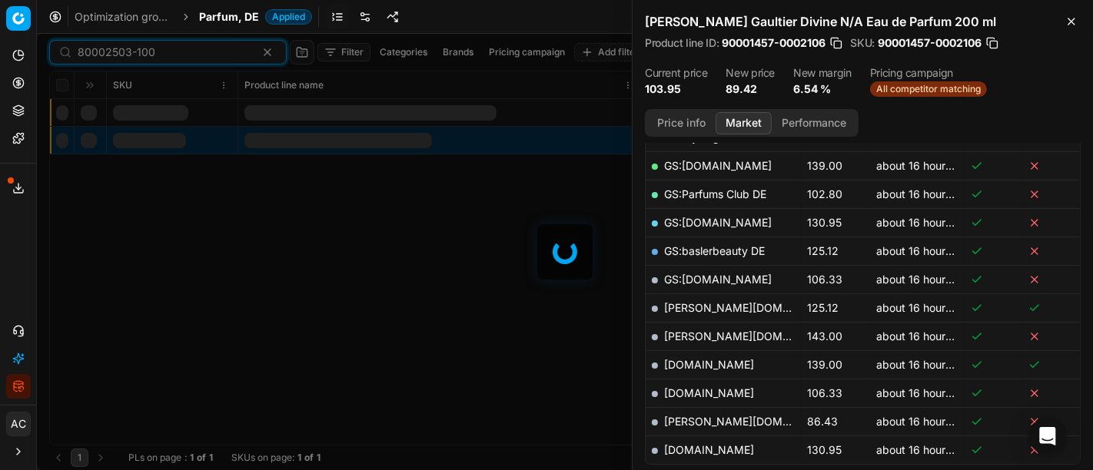
scroll to position [373, 0]
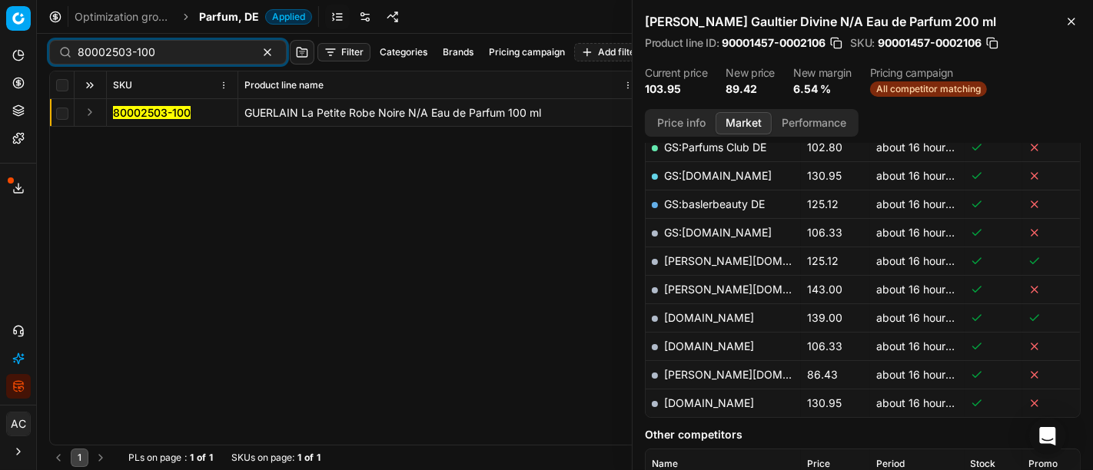
click at [92, 113] on button "Expand" at bounding box center [90, 112] width 18 height 18
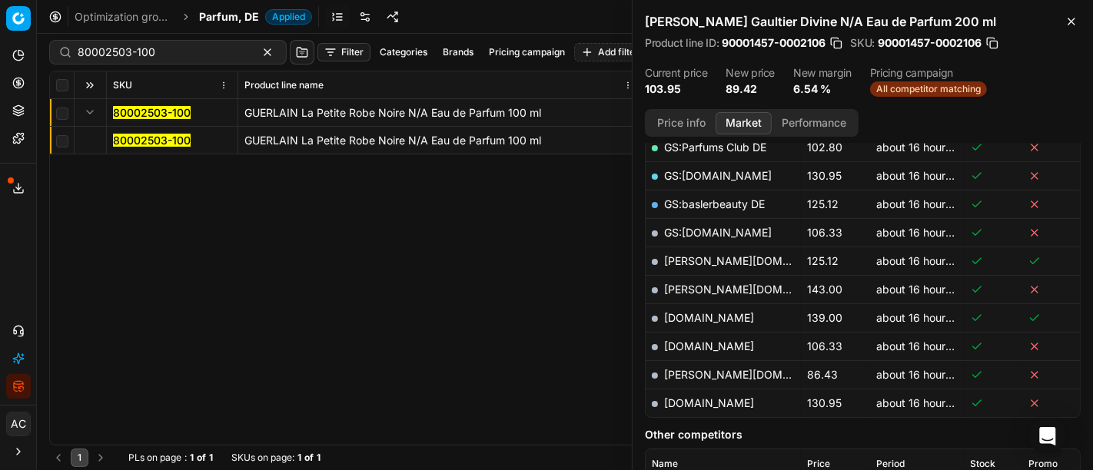
click at [134, 138] on mark "80002503-100" at bounding box center [152, 140] width 78 height 13
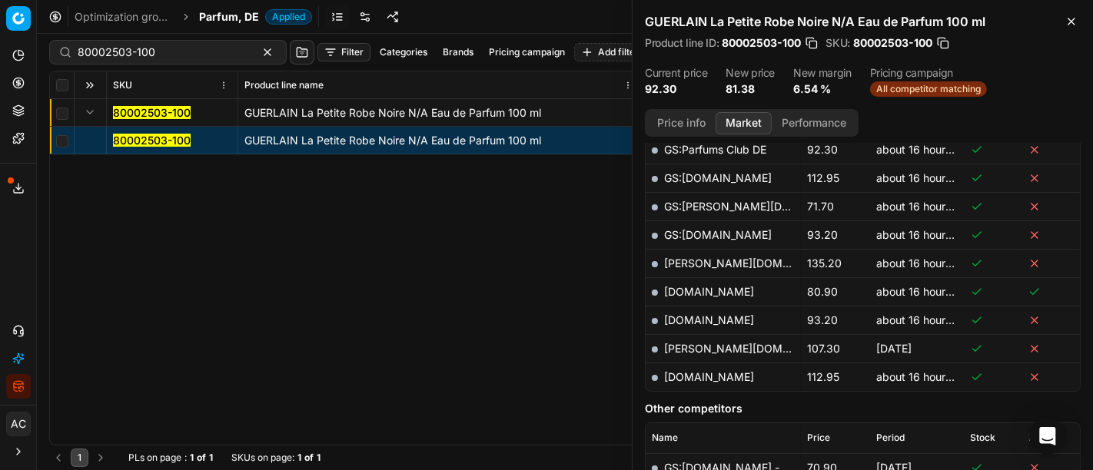
scroll to position [503, 0]
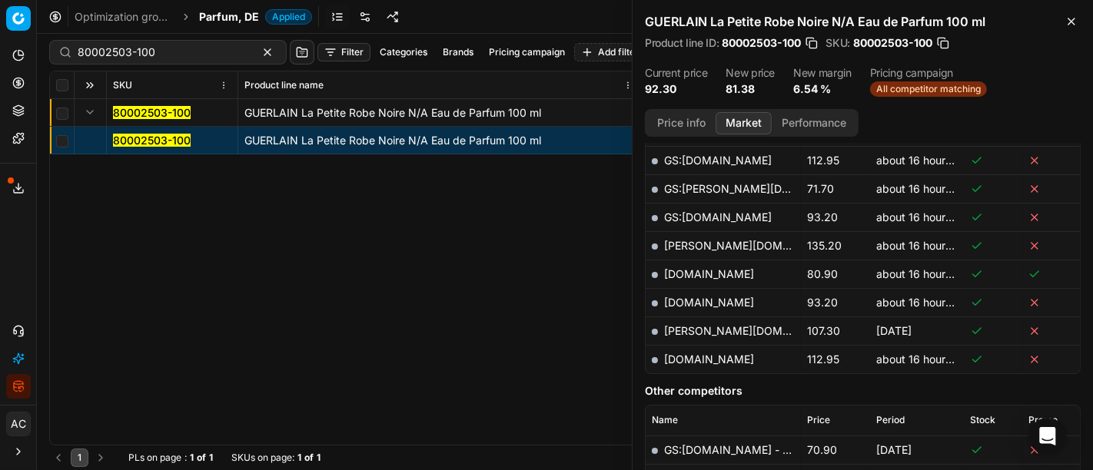
click at [680, 128] on button "Price info" at bounding box center [681, 123] width 68 height 22
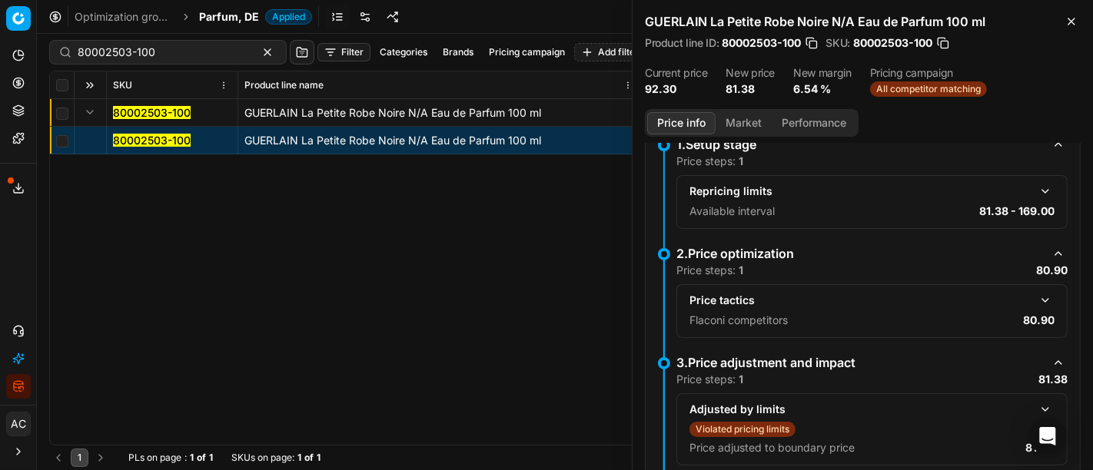
scroll to position [186, 0]
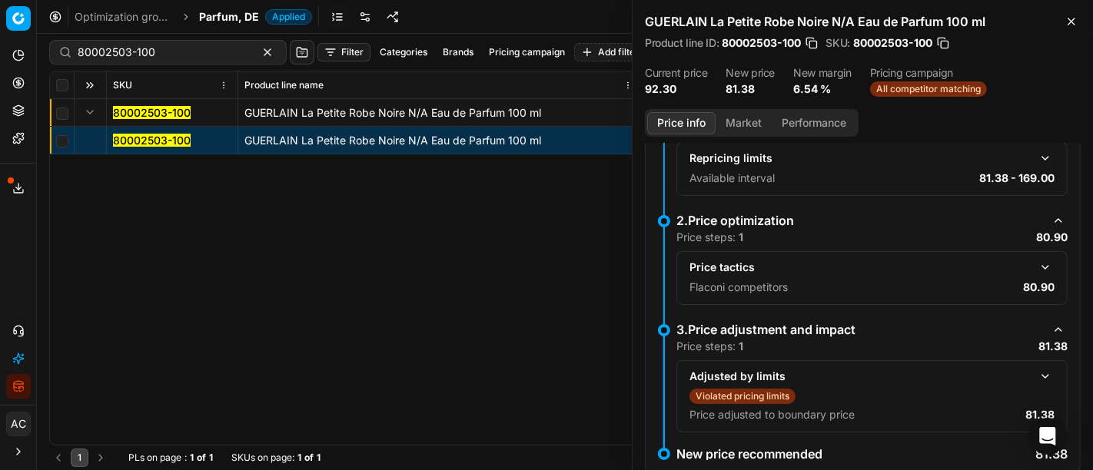
click at [1036, 268] on button "button" at bounding box center [1045, 267] width 18 height 18
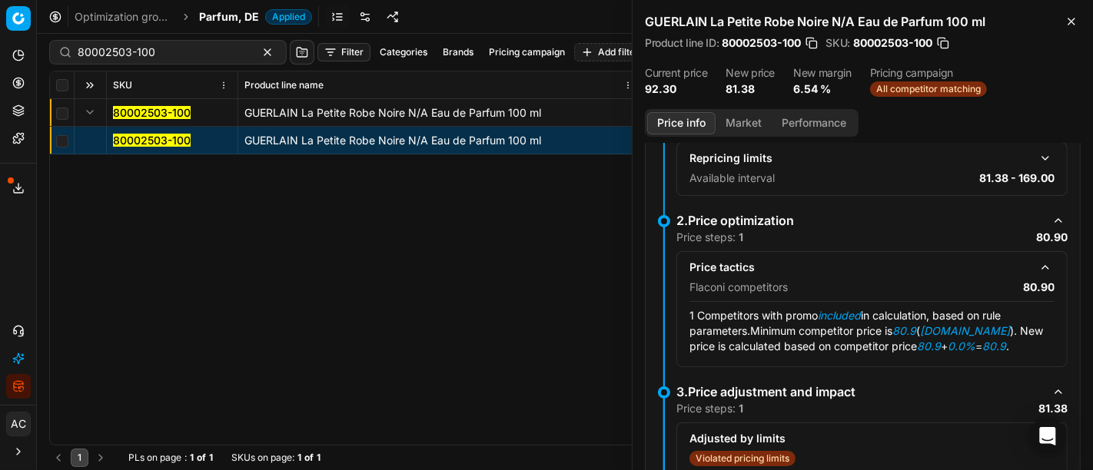
click at [743, 123] on button "Market" at bounding box center [743, 123] width 56 height 22
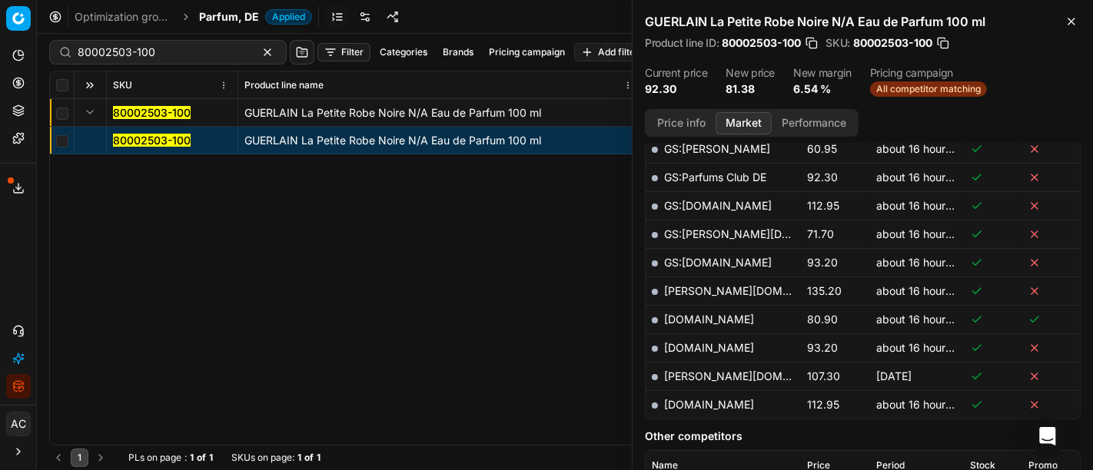
scroll to position [463, 0]
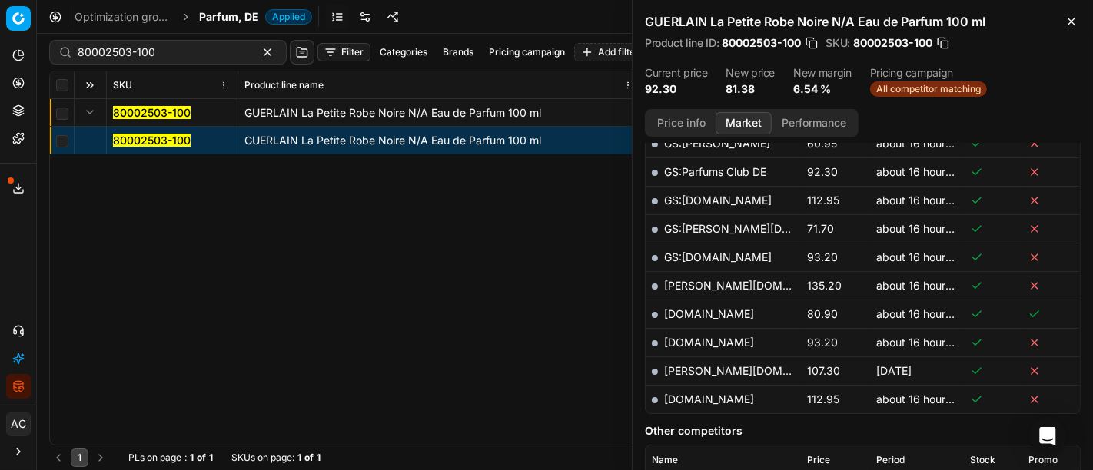
click at [685, 310] on link "[DOMAIN_NAME]" at bounding box center [709, 313] width 90 height 13
click at [135, 49] on input "80002503-100" at bounding box center [162, 52] width 168 height 15
paste input "90005508-0008162"
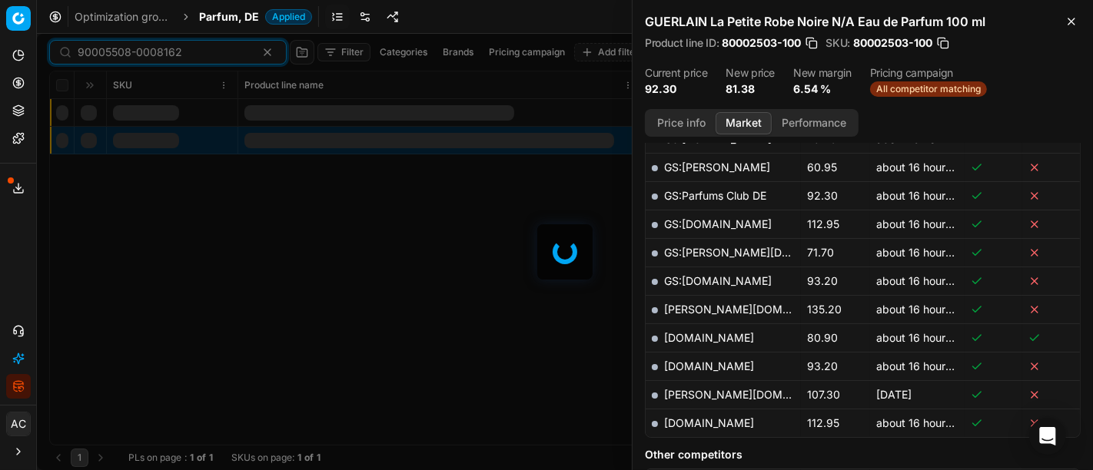
scroll to position [463, 0]
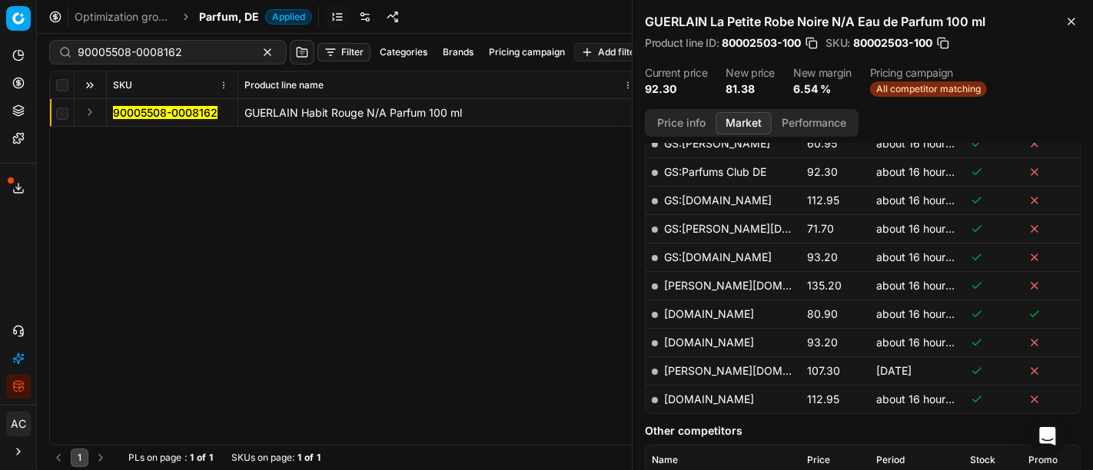
click at [88, 111] on button "Expand" at bounding box center [90, 112] width 18 height 18
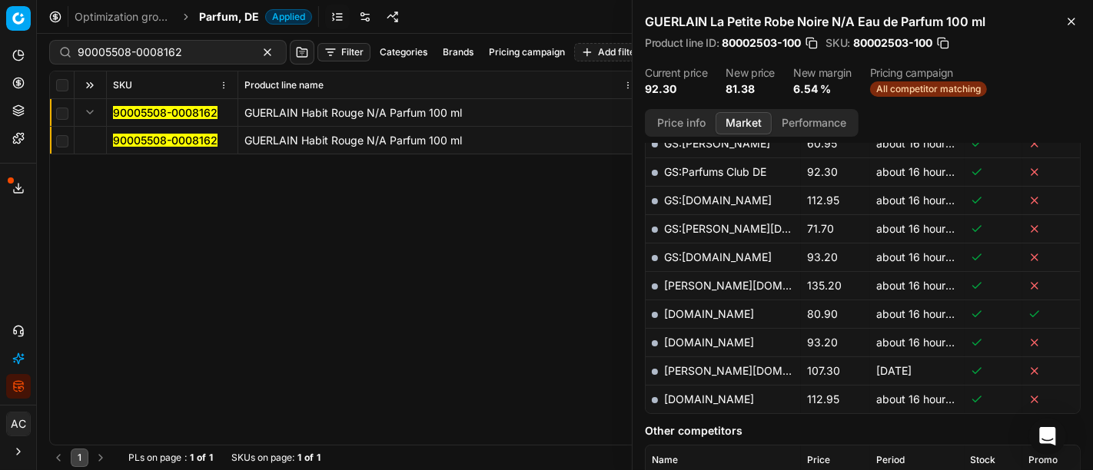
click at [155, 144] on mark "90005508-0008162" at bounding box center [165, 140] width 104 height 13
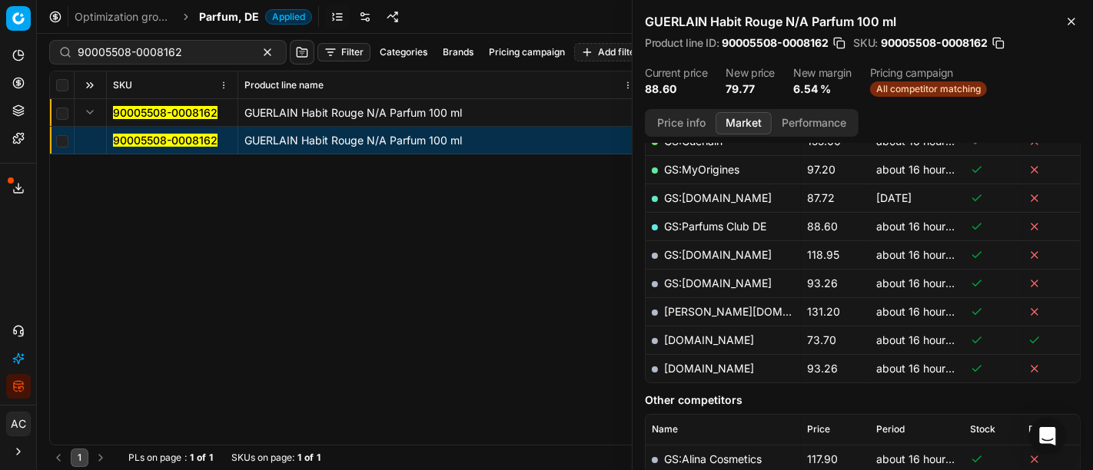
scroll to position [351, 0]
click at [682, 339] on link "[DOMAIN_NAME]" at bounding box center [709, 339] width 90 height 13
click at [167, 51] on input "90005508-0008162" at bounding box center [162, 52] width 168 height 15
paste input "80040546-125"
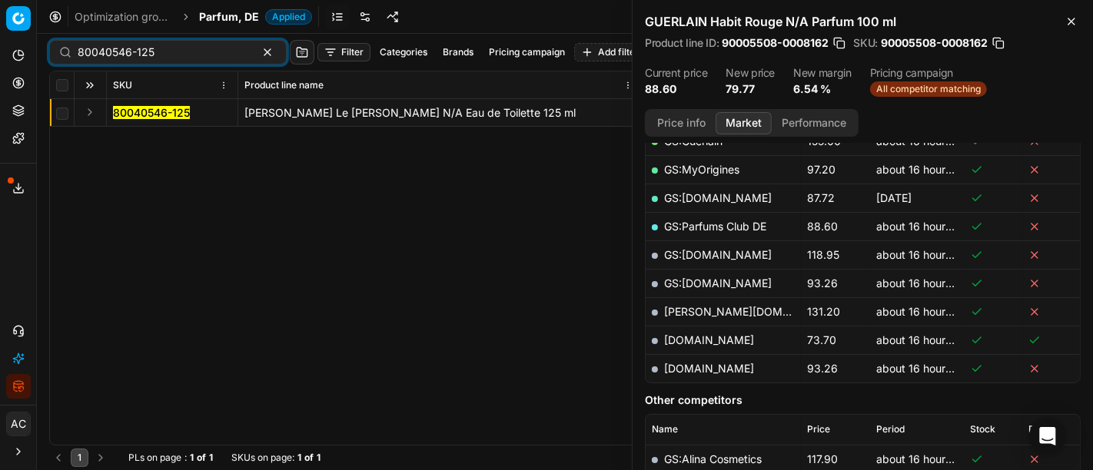
click at [88, 108] on button "Expand" at bounding box center [90, 112] width 18 height 18
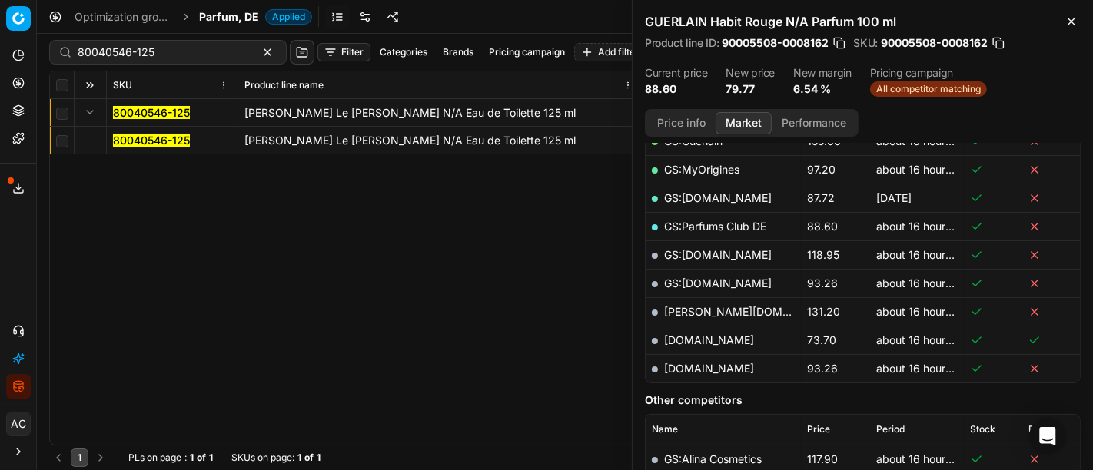
click at [124, 138] on mark "80040546-125" at bounding box center [151, 140] width 77 height 13
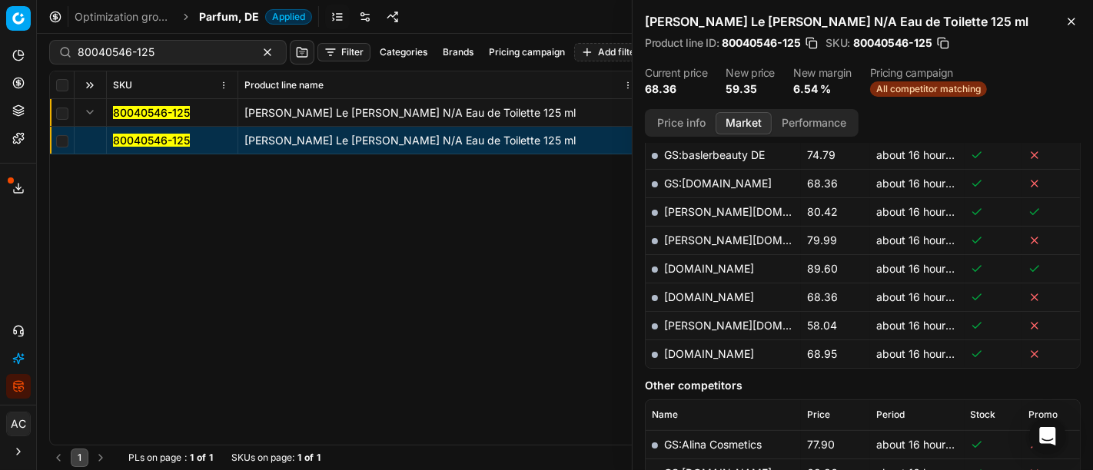
scroll to position [480, 0]
click at [686, 320] on link "[PERSON_NAME][DOMAIN_NAME]" at bounding box center [753, 324] width 178 height 13
click at [197, 48] on input "80040546-125" at bounding box center [162, 52] width 168 height 15
paste input "57767-100"
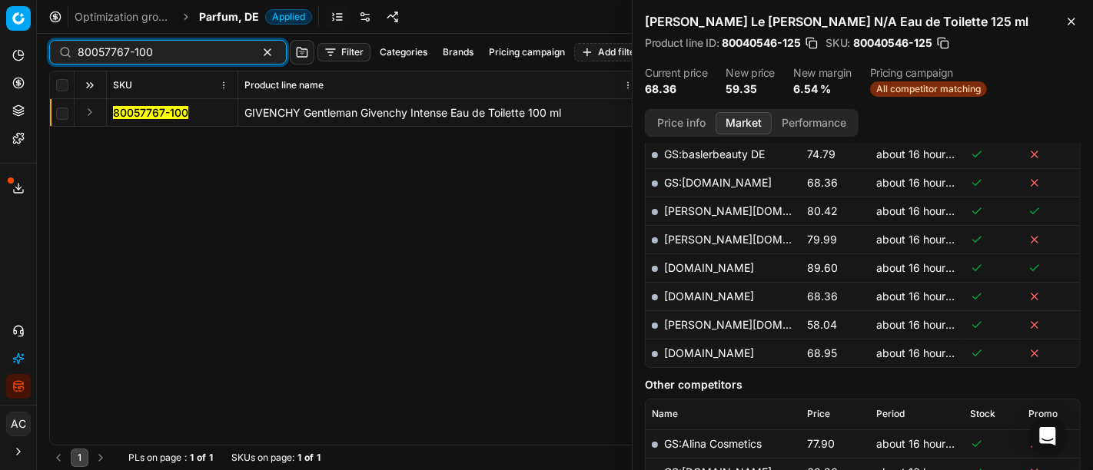
scroll to position [480, 0]
click at [88, 110] on button "Expand" at bounding box center [90, 112] width 18 height 18
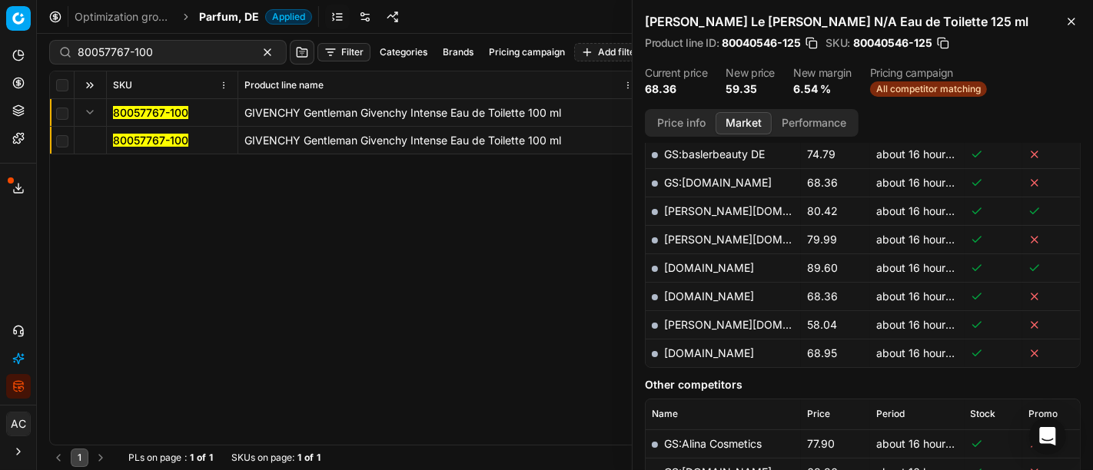
click at [146, 144] on mark "80057767-100" at bounding box center [150, 140] width 75 height 13
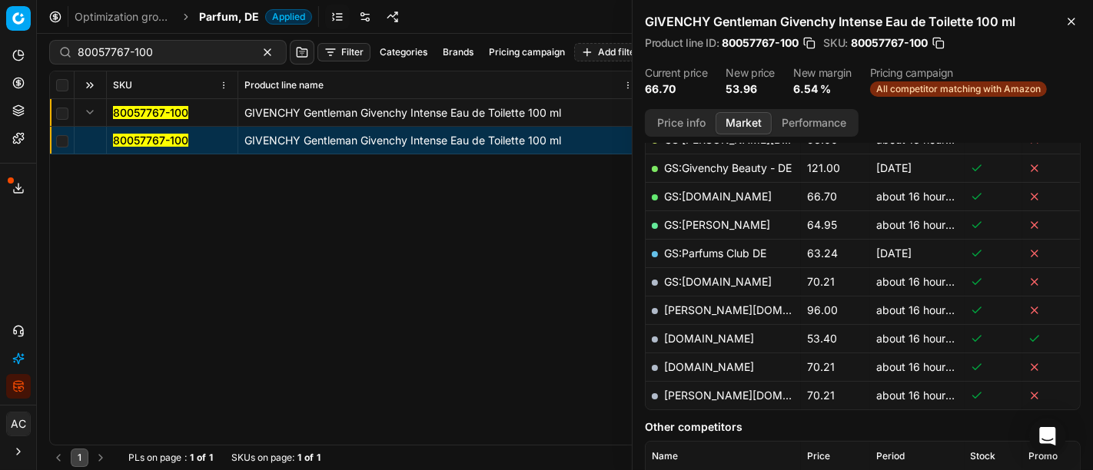
scroll to position [325, 0]
click at [687, 337] on link "[DOMAIN_NAME]" at bounding box center [709, 337] width 90 height 13
click at [208, 49] on input "80057767-100" at bounding box center [162, 52] width 168 height 15
paste input "11579"
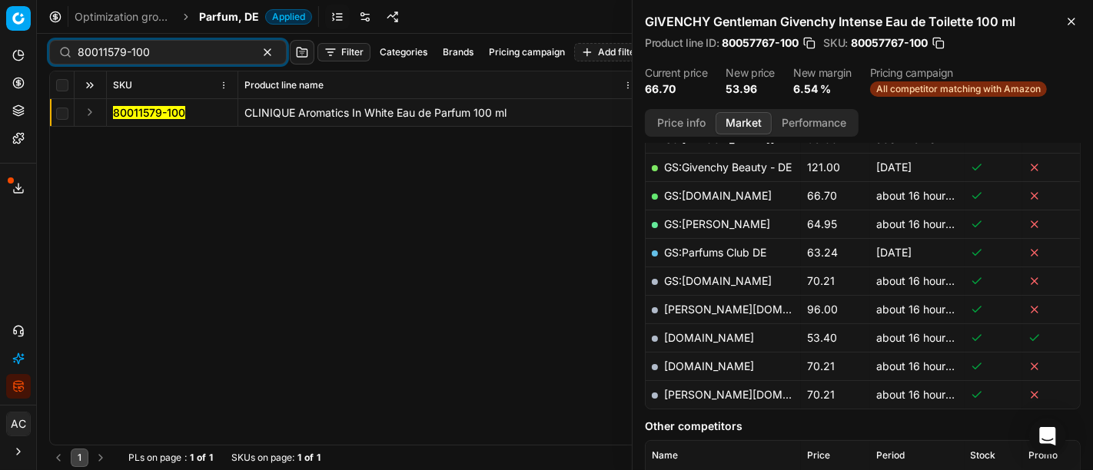
click at [78, 111] on td at bounding box center [91, 113] width 32 height 28
click at [90, 115] on button "Expand" at bounding box center [90, 112] width 18 height 18
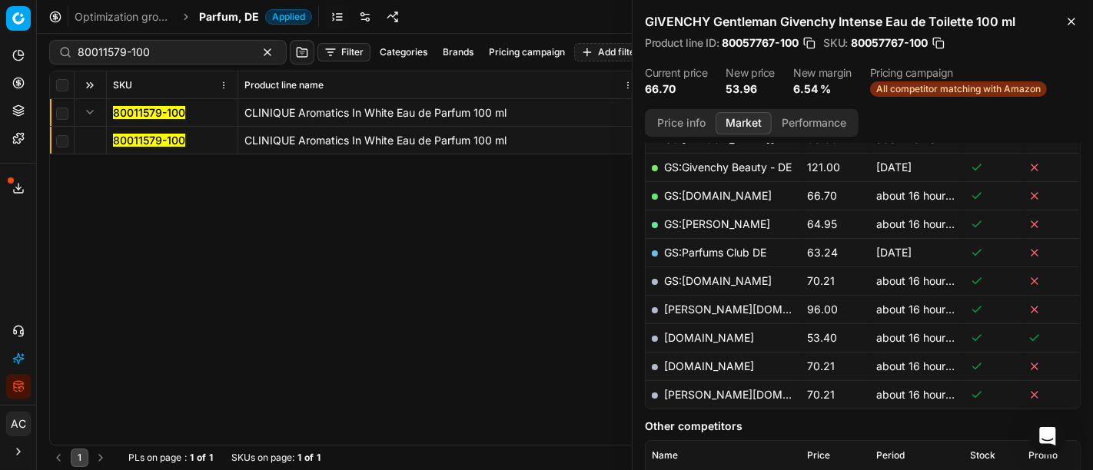
click at [132, 136] on mark "80011579-100" at bounding box center [149, 140] width 72 height 13
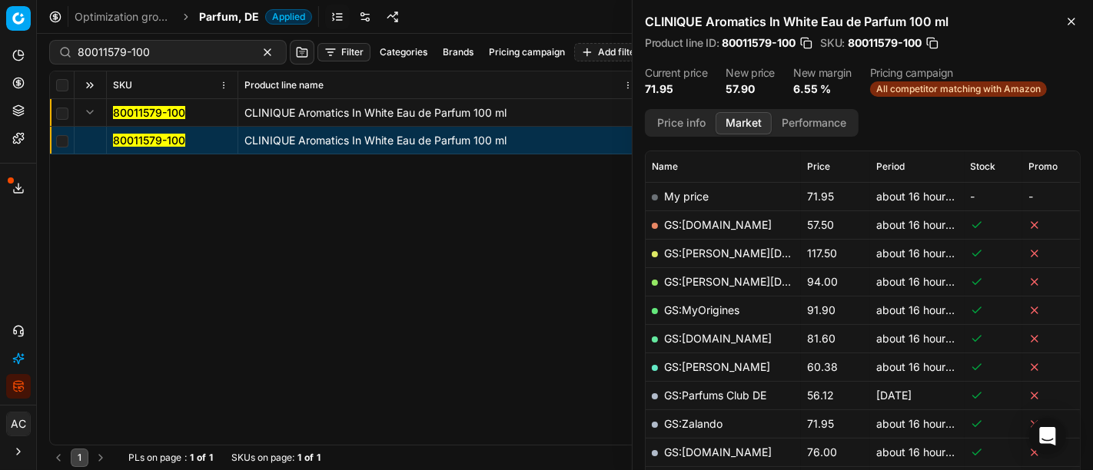
scroll to position [211, 0]
click at [711, 221] on link "GS:[DOMAIN_NAME]" at bounding box center [718, 224] width 108 height 13
click at [204, 55] on input "80011579-100" at bounding box center [162, 52] width 168 height 15
paste input "40548-5"
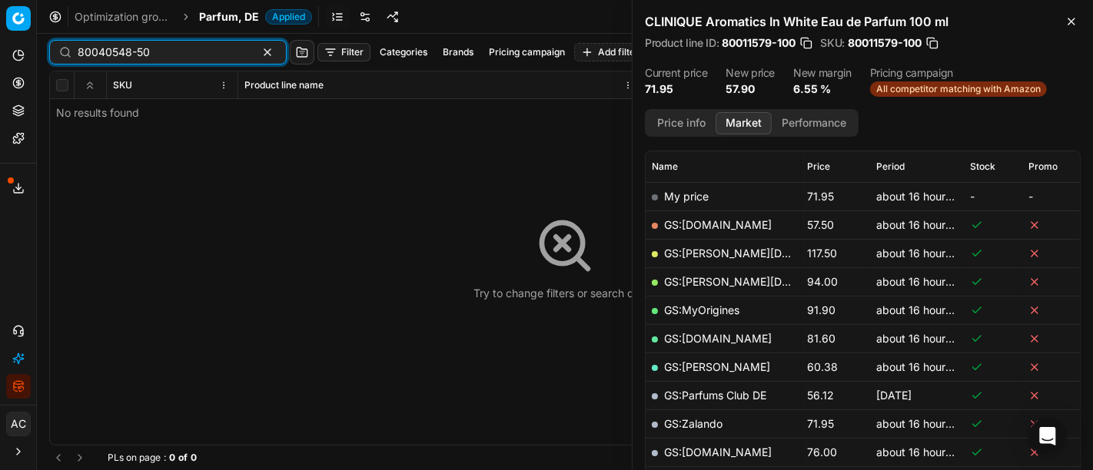
scroll to position [211, 0]
click at [177, 51] on input "80040548-50" at bounding box center [162, 52] width 168 height 15
paste input "77379-1"
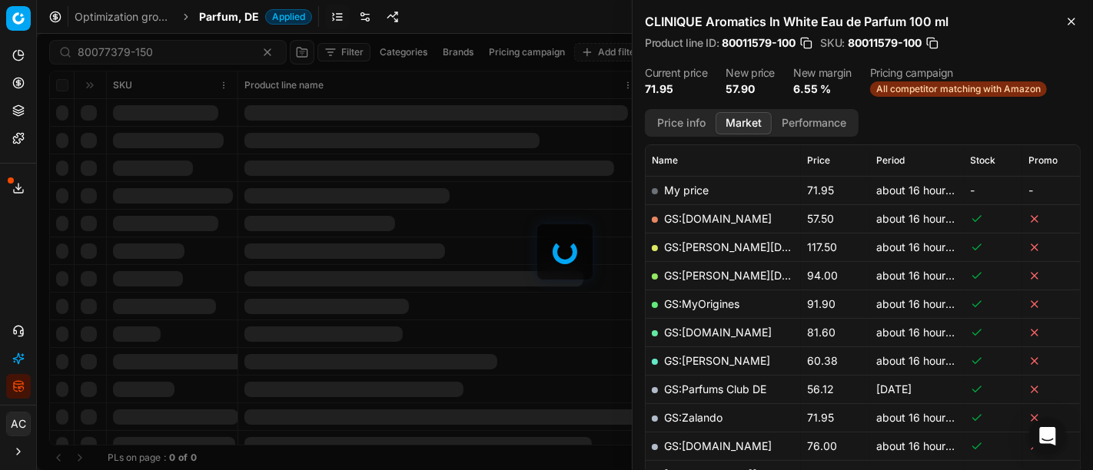
scroll to position [211, 0]
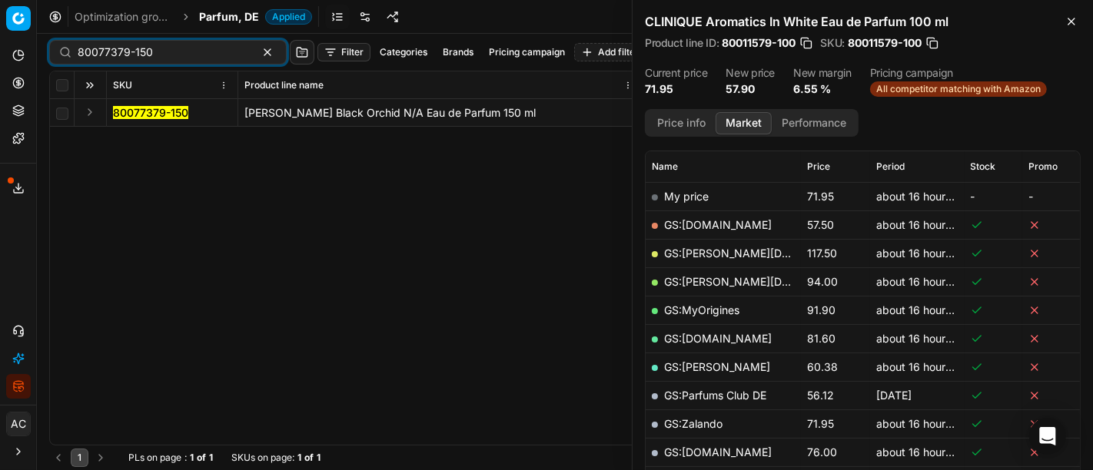
click at [88, 121] on td at bounding box center [91, 113] width 32 height 28
click at [88, 114] on button "Expand" at bounding box center [90, 112] width 18 height 18
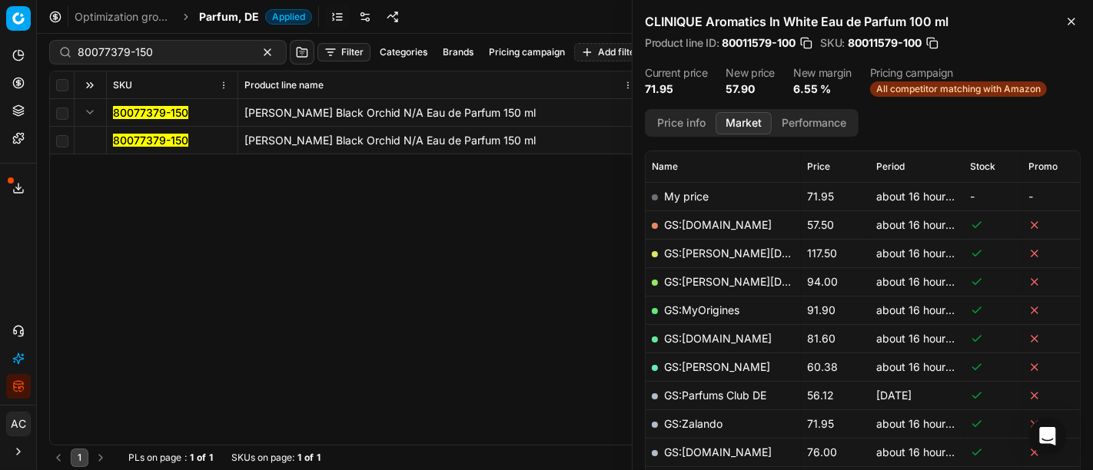
click at [127, 139] on mark "80077379-150" at bounding box center [150, 140] width 75 height 13
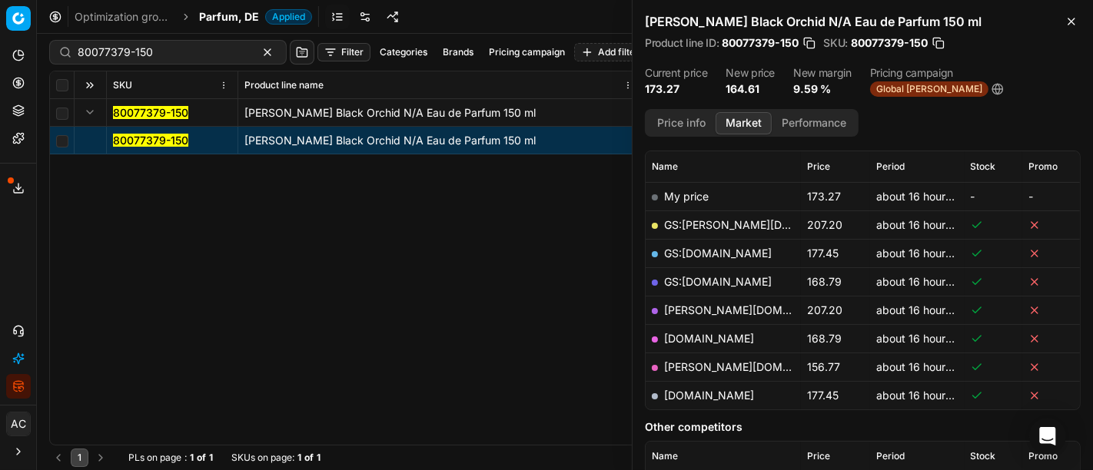
click at [409, 330] on div "80077379-150 [PERSON_NAME] Black Orchid N/A Eau de Parfum 150 ml 80077379-150 […" at bounding box center [565, 272] width 1030 height 346
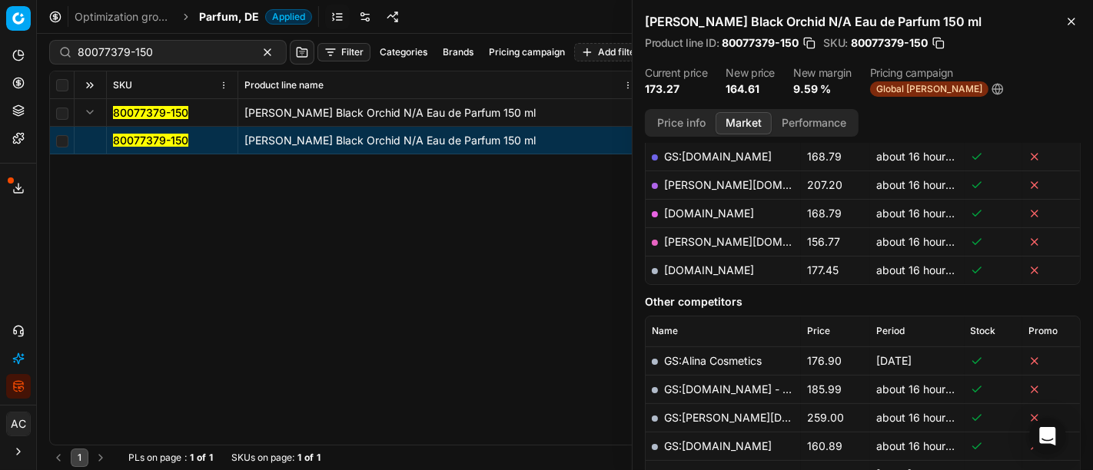
scroll to position [337, 0]
click at [695, 238] on link "[PERSON_NAME][DOMAIN_NAME]" at bounding box center [753, 240] width 178 height 13
click at [159, 52] on input "80077379-150" at bounding box center [162, 52] width 168 height 15
paste input "02549-20"
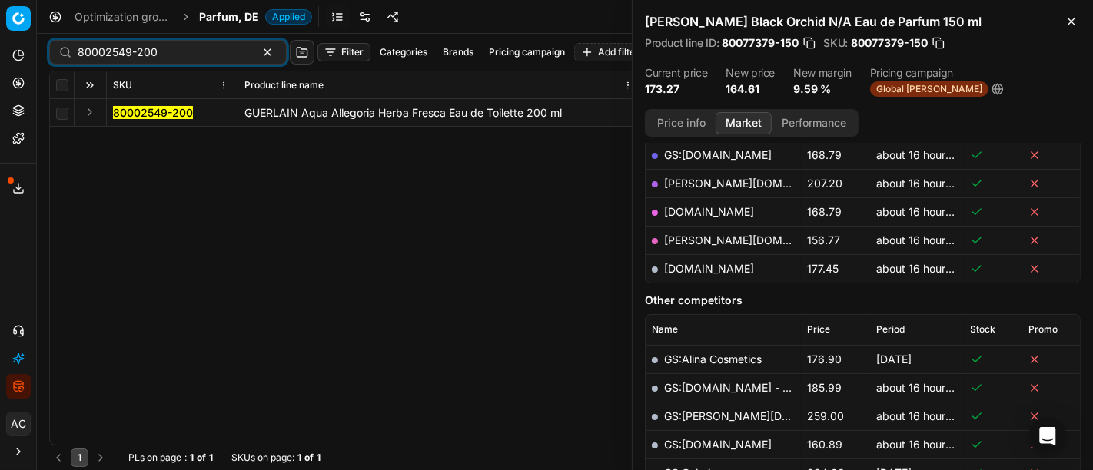
click at [95, 111] on button "Expand" at bounding box center [90, 112] width 18 height 18
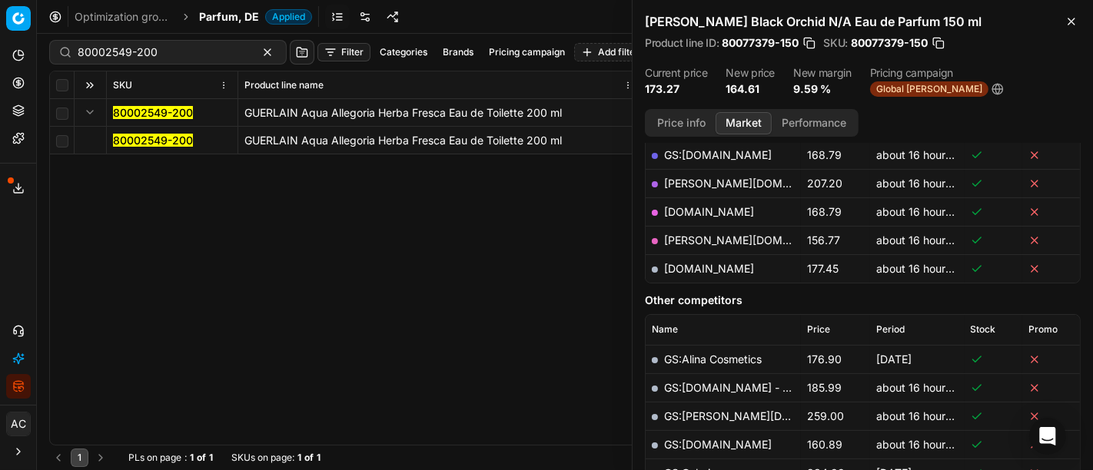
click at [138, 141] on mark "80002549-200" at bounding box center [153, 140] width 80 height 13
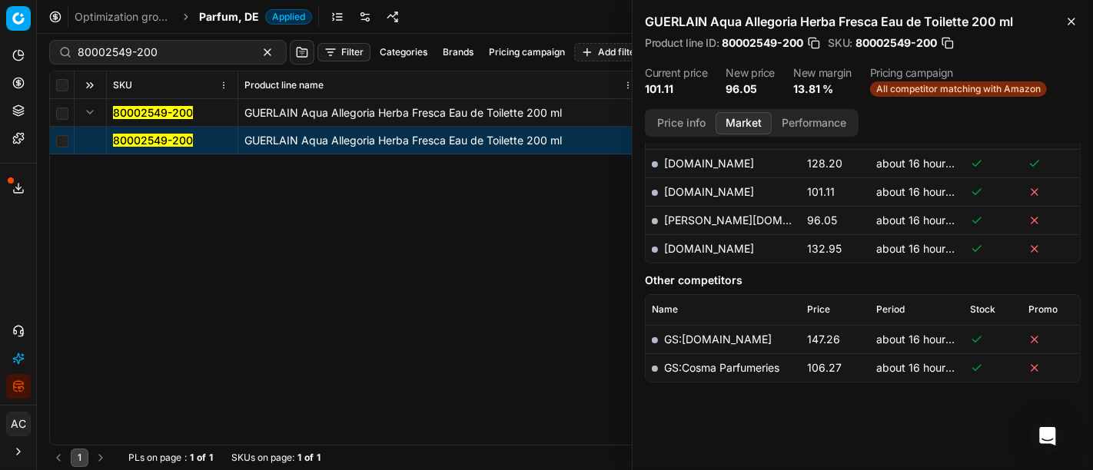
scroll to position [470, 0]
click at [703, 220] on link "[PERSON_NAME][DOMAIN_NAME]" at bounding box center [753, 220] width 178 height 13
click at [195, 60] on div "80002549-200" at bounding box center [167, 52] width 237 height 25
paste input "90015016-002352"
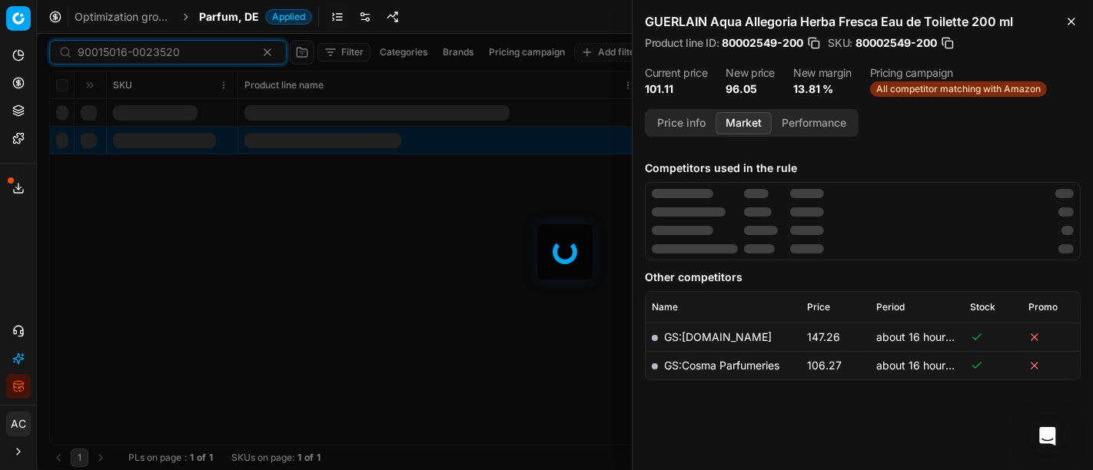
scroll to position [470, 0]
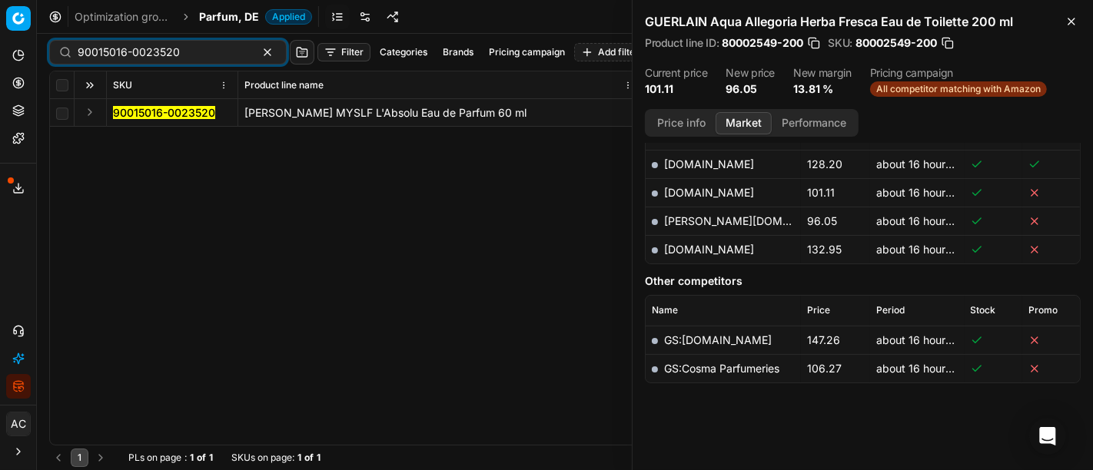
click at [95, 114] on button "Expand" at bounding box center [90, 112] width 18 height 18
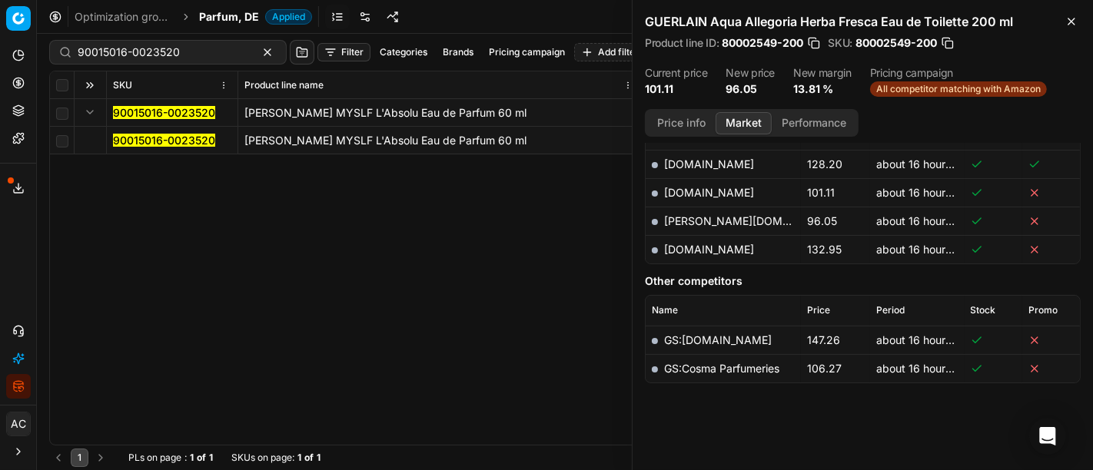
click at [134, 143] on mark "90015016-0023520" at bounding box center [164, 140] width 102 height 13
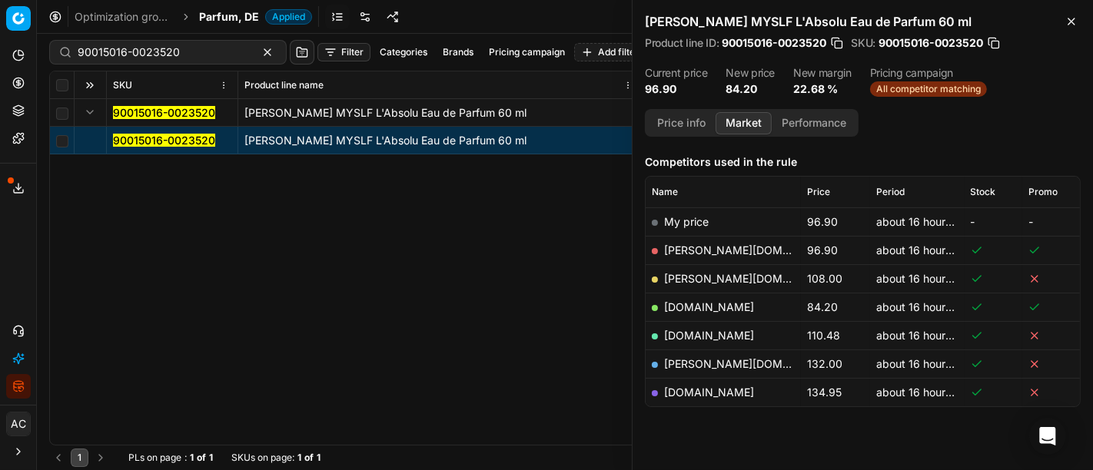
scroll to position [211, 0]
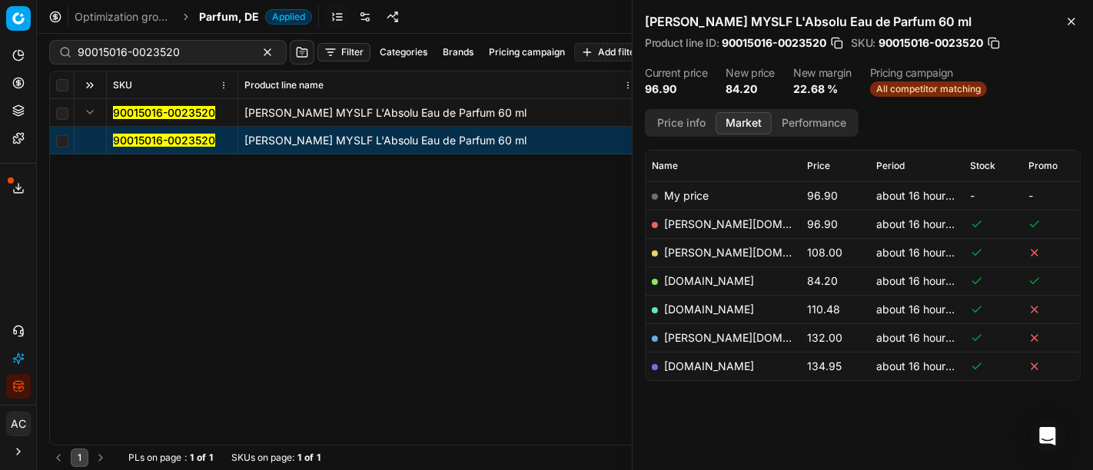
click at [698, 277] on link "[DOMAIN_NAME]" at bounding box center [709, 280] width 90 height 13
click at [191, 51] on input "90015016-0023520" at bounding box center [162, 52] width 168 height 15
paste input "80070650-10"
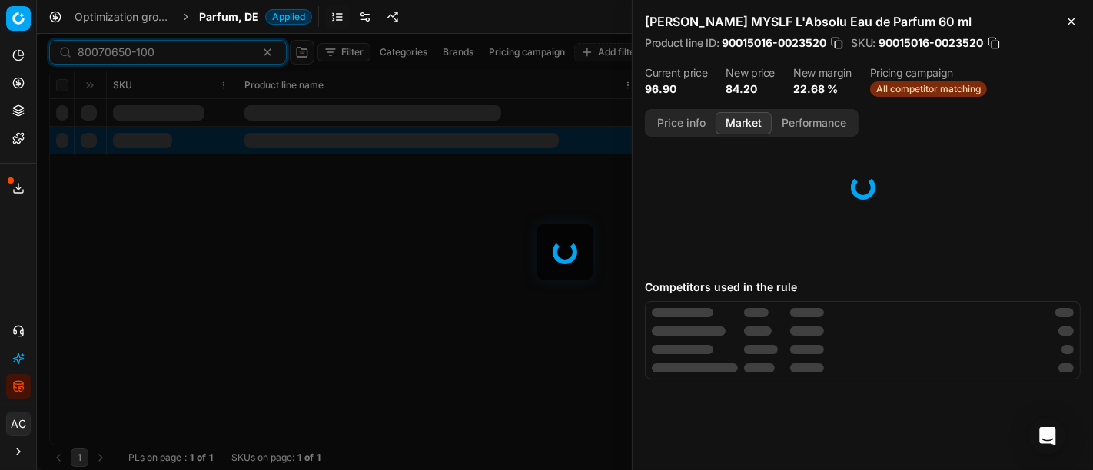
scroll to position [211, 0]
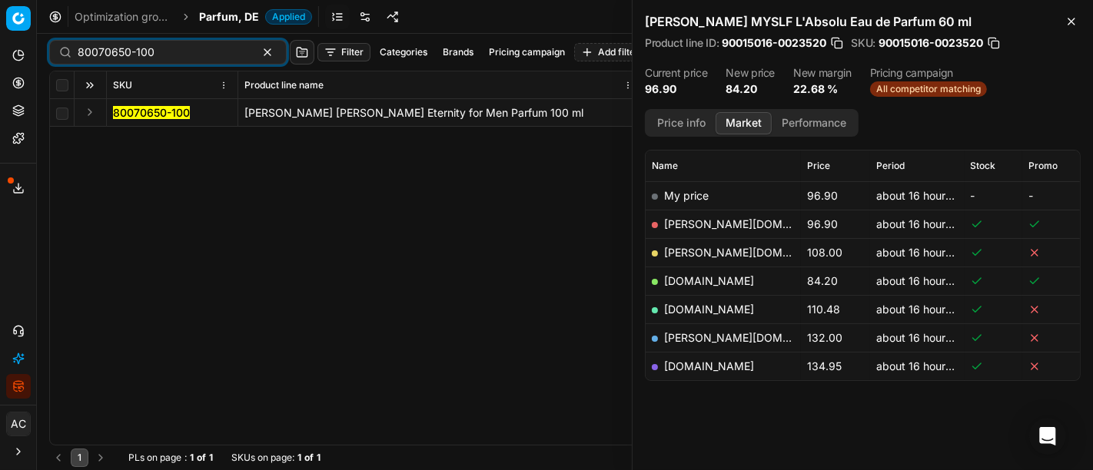
click at [88, 111] on button "Expand" at bounding box center [90, 112] width 18 height 18
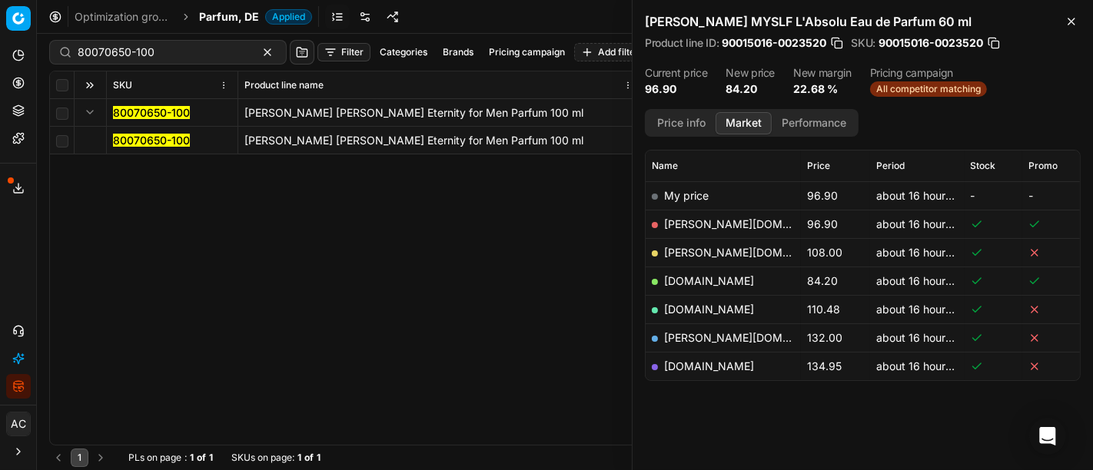
click at [132, 141] on mark "80070650-100" at bounding box center [151, 140] width 77 height 13
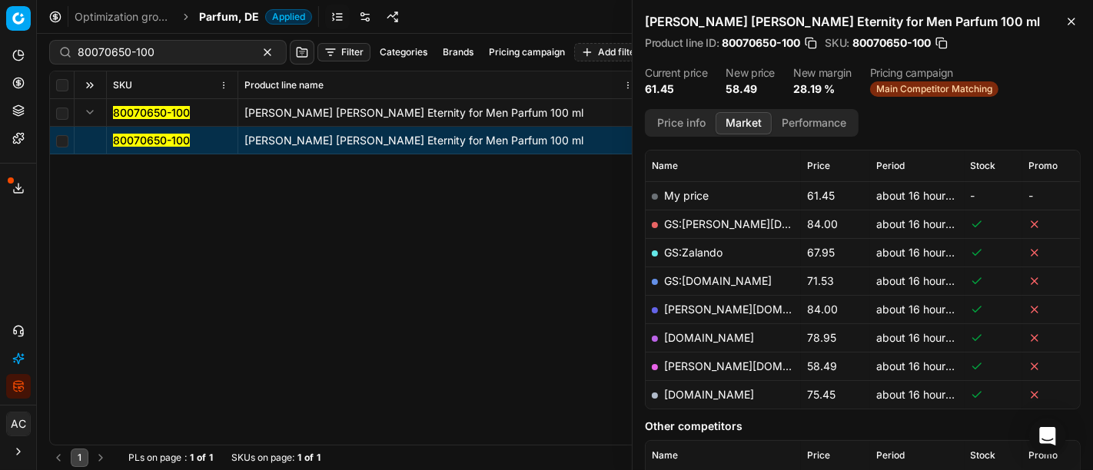
click at [692, 361] on link "[PERSON_NAME][DOMAIN_NAME]" at bounding box center [753, 366] width 178 height 13
click at [207, 53] on input "80070650-100" at bounding box center [162, 52] width 168 height 15
paste input "40547-5"
type input "80040547-50"
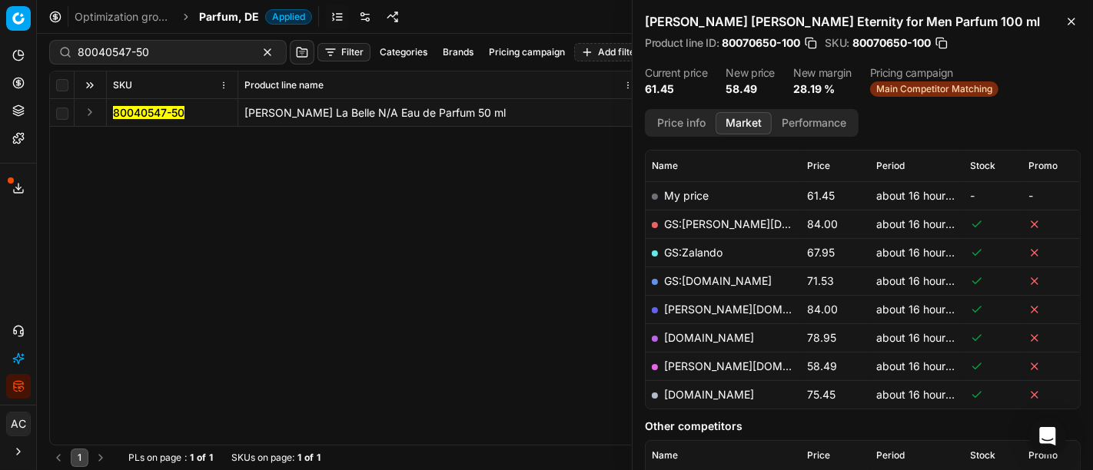
click at [85, 118] on button "Expand" at bounding box center [90, 112] width 18 height 18
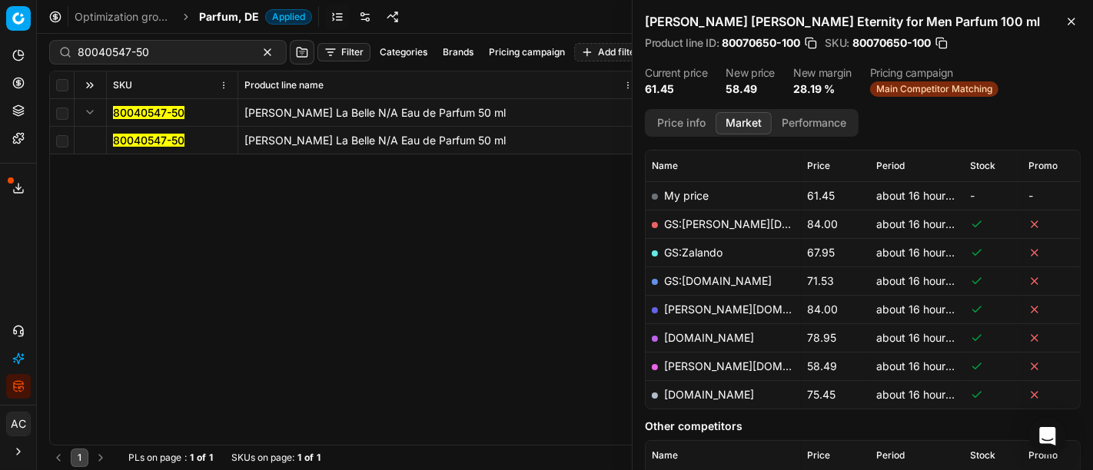
click at [151, 151] on td "80040547-50" at bounding box center [172, 141] width 131 height 28
click at [150, 148] on td "80040547-50" at bounding box center [172, 141] width 131 height 28
click at [147, 144] on mark "80040547-50" at bounding box center [148, 140] width 71 height 13
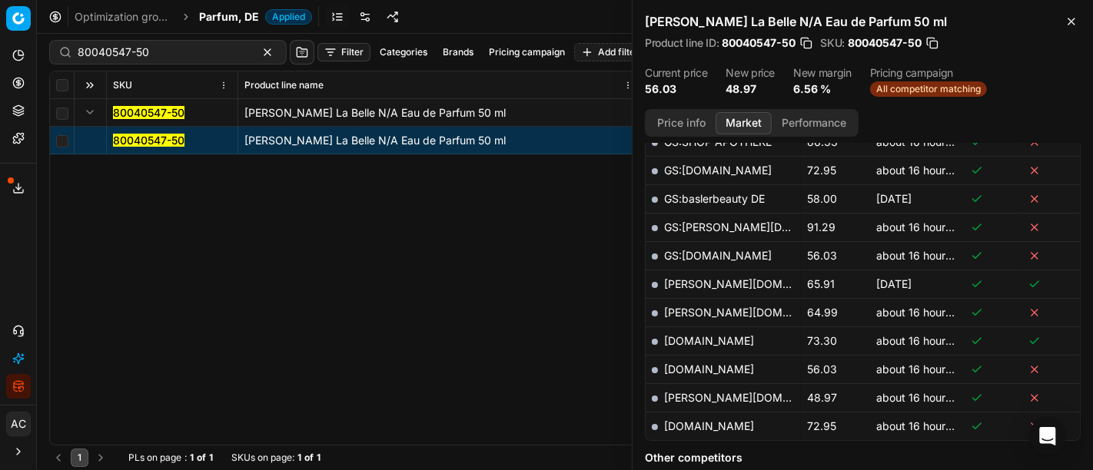
scroll to position [492, 0]
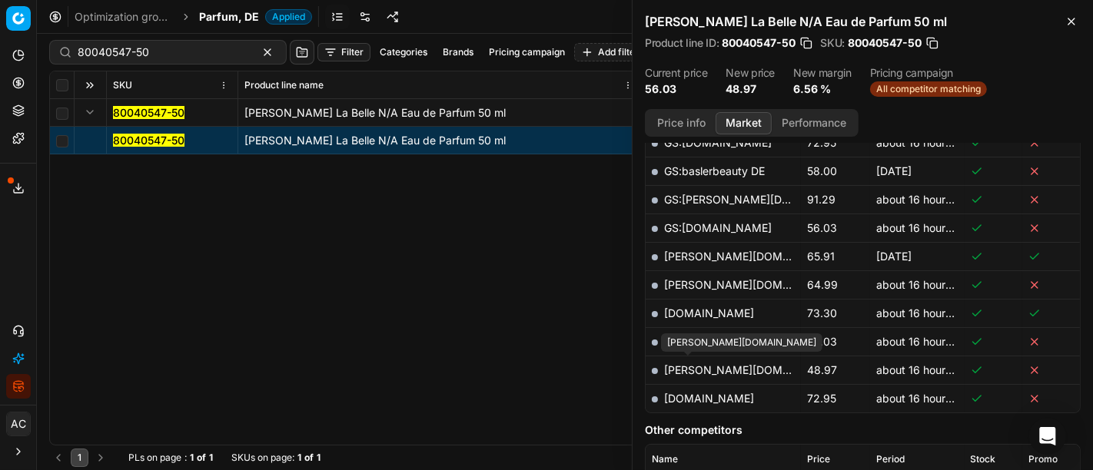
click at [694, 363] on link "[PERSON_NAME][DOMAIN_NAME]" at bounding box center [753, 369] width 178 height 13
click at [566, 319] on div "80040547-50 [PERSON_NAME] La Belle N/A Eau de Parfum 50 ml 80040547-50 [PERSON_…" at bounding box center [565, 272] width 1030 height 346
